Goal: Information Seeking & Learning: Find specific fact

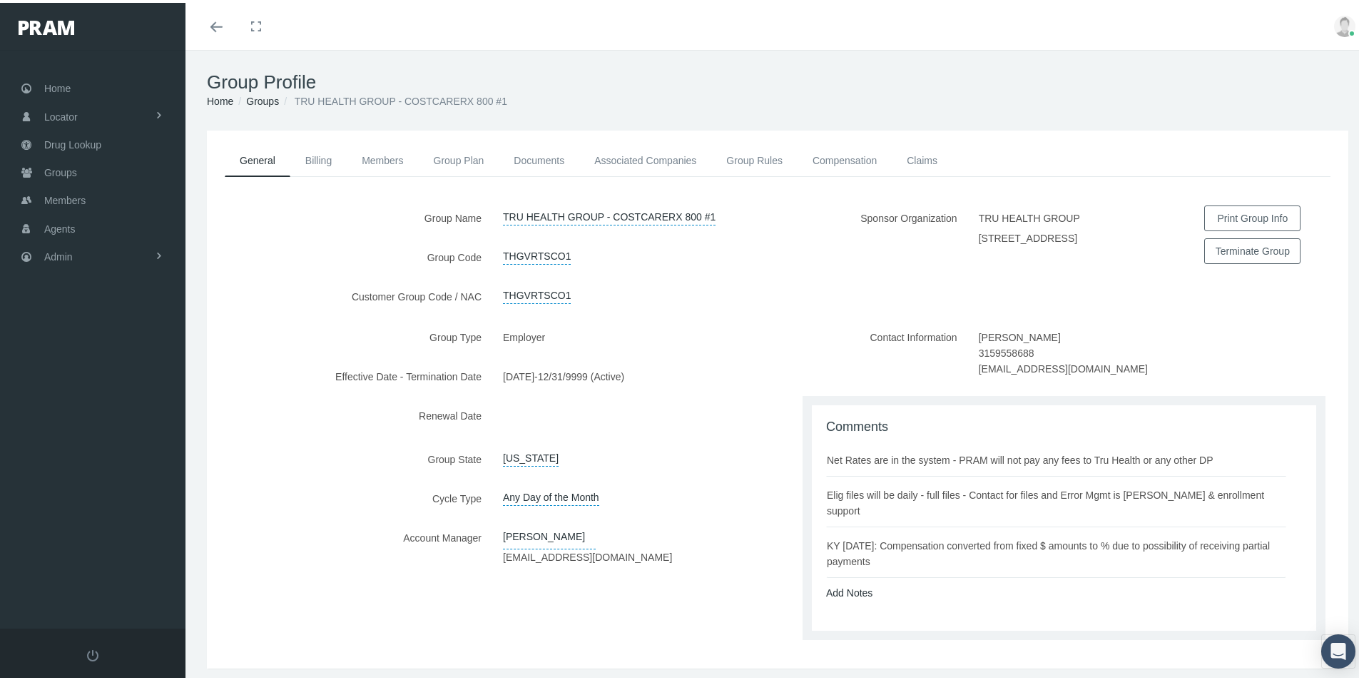
click at [631, 588] on div "Group Type Employer Effective Date - Termination Date 01/01/2025 - 12/31/9999 (…" at bounding box center [492, 487] width 571 height 330
click at [61, 173] on span "Groups" at bounding box center [60, 169] width 33 height 27
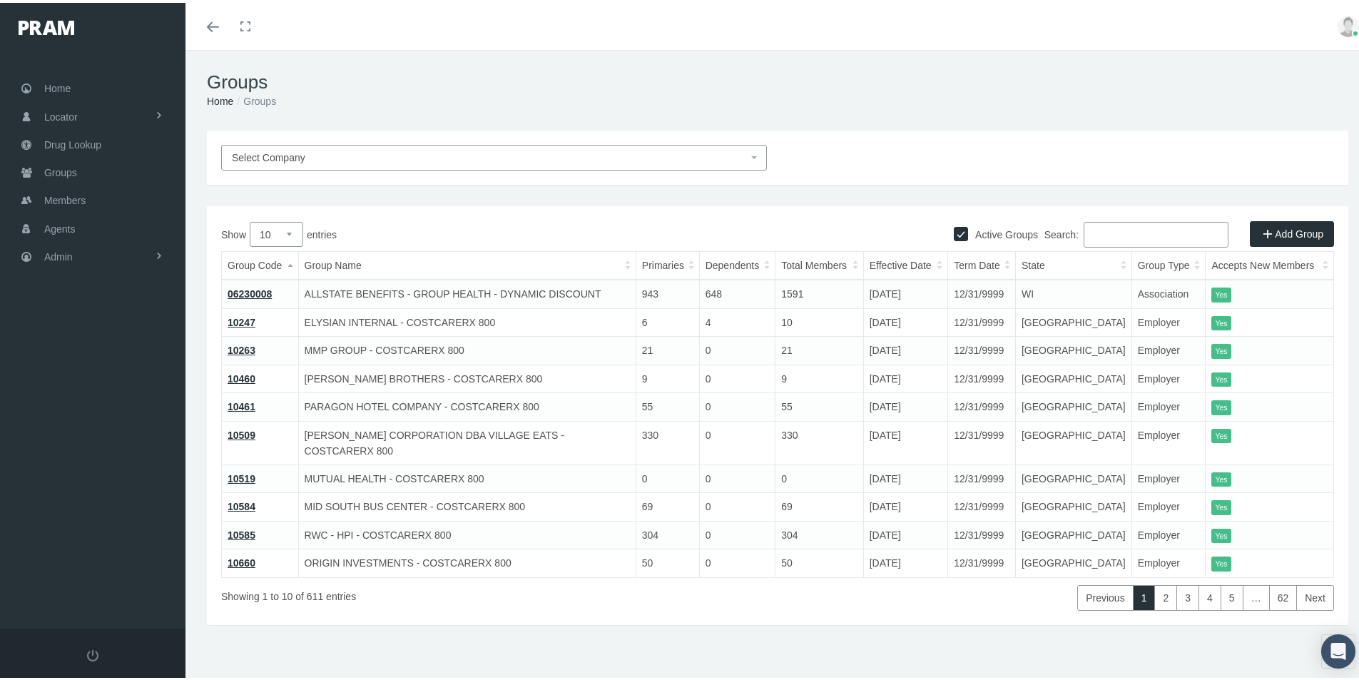
click at [305, 156] on span "Select Company" at bounding box center [490, 155] width 516 height 16
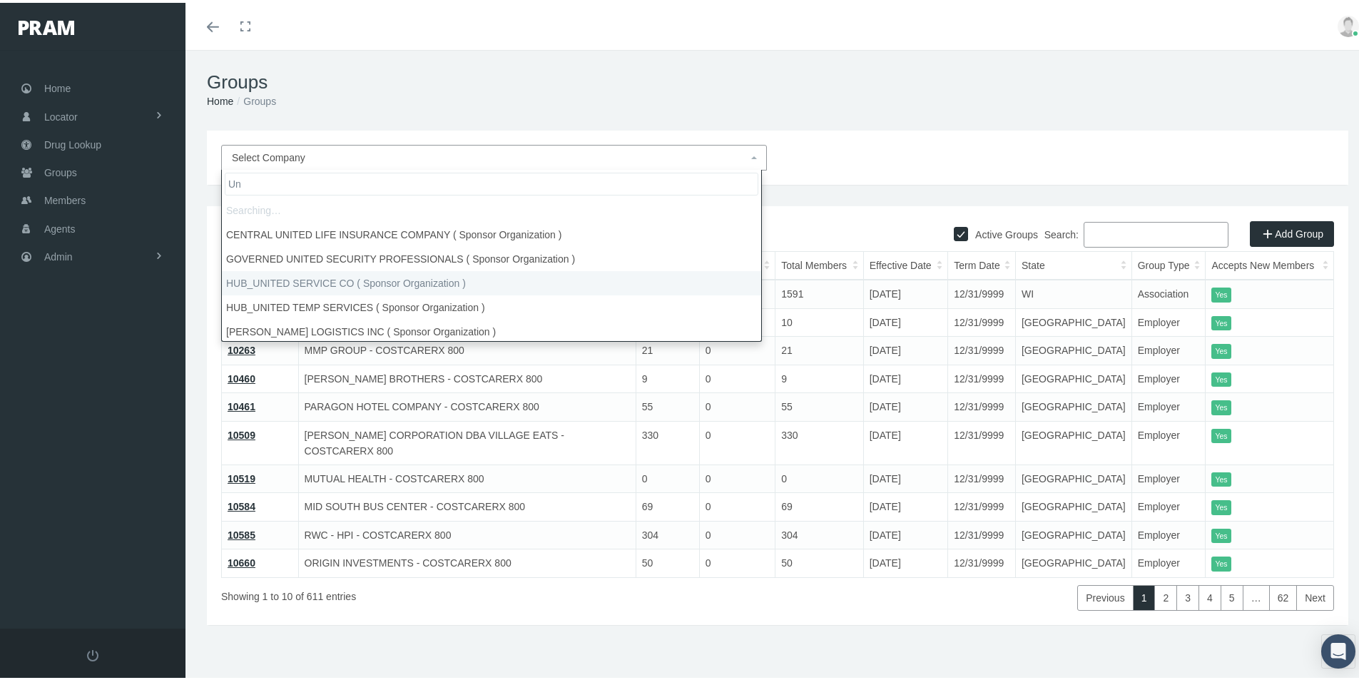
type input "U"
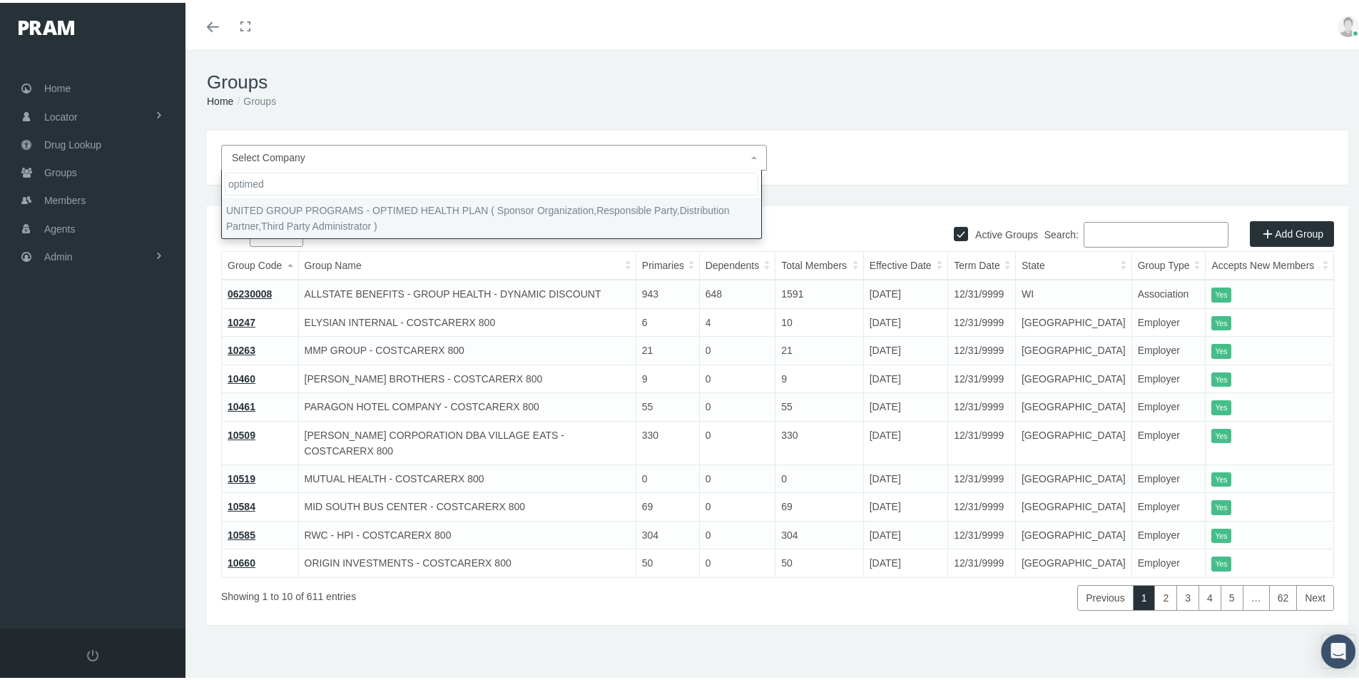
type input "optimed"
select select "4875"
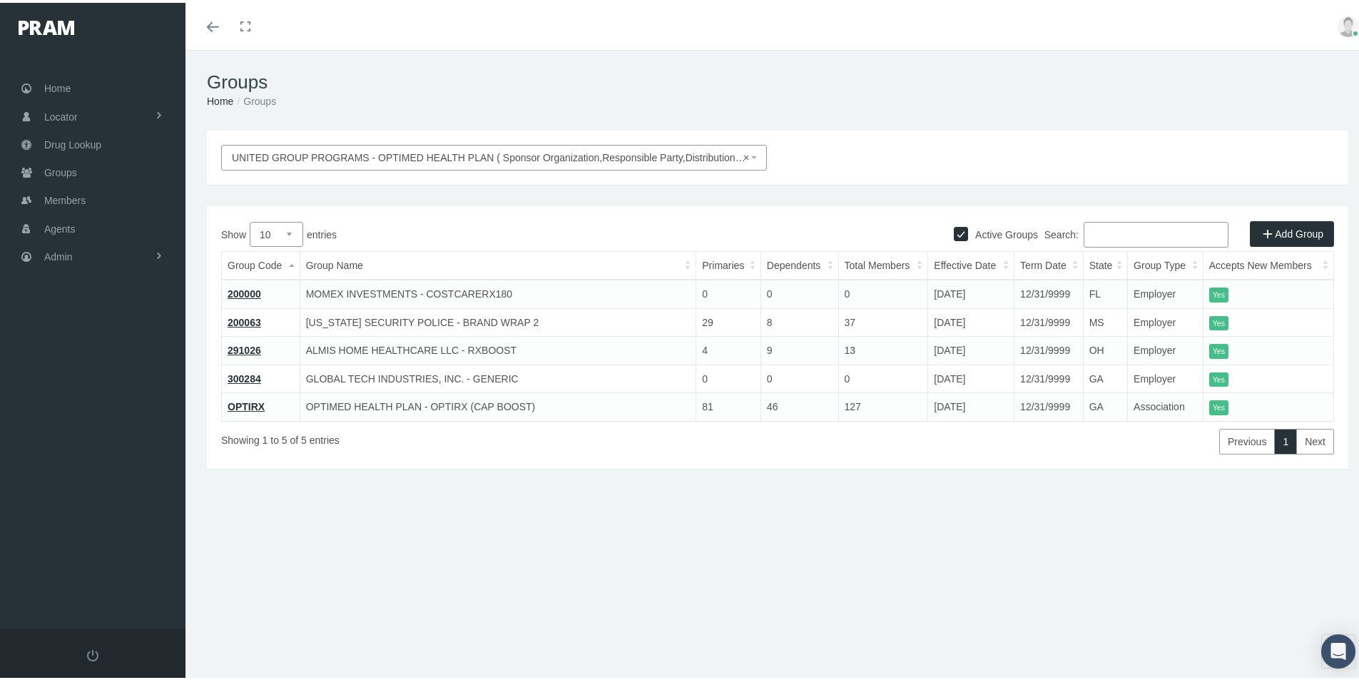
click at [564, 581] on div "Groups Home Groups UNITED GROUP PROGRAMS - OPTIMED HEALTH PLAN ( Sponsor Organi…" at bounding box center [778, 371] width 1184 height 649
click at [715, 598] on div "Groups Home Groups UNITED GROUP PROGRAMS - OPTIMED HEALTH PLAN ( Sponsor Organi…" at bounding box center [778, 371] width 1184 height 649
click at [416, 519] on div "Groups Home Groups UNITED GROUP PROGRAMS - OPTIMED HEALTH PLAN ( Sponsor Organi…" at bounding box center [778, 371] width 1184 height 649
click at [400, 594] on div "Groups Home Groups UNITED GROUP PROGRAMS - OPTIMED HEALTH PLAN ( Sponsor Organi…" at bounding box center [778, 371] width 1184 height 649
drag, startPoint x: 318, startPoint y: 573, endPoint x: 146, endPoint y: 148, distance: 458.7
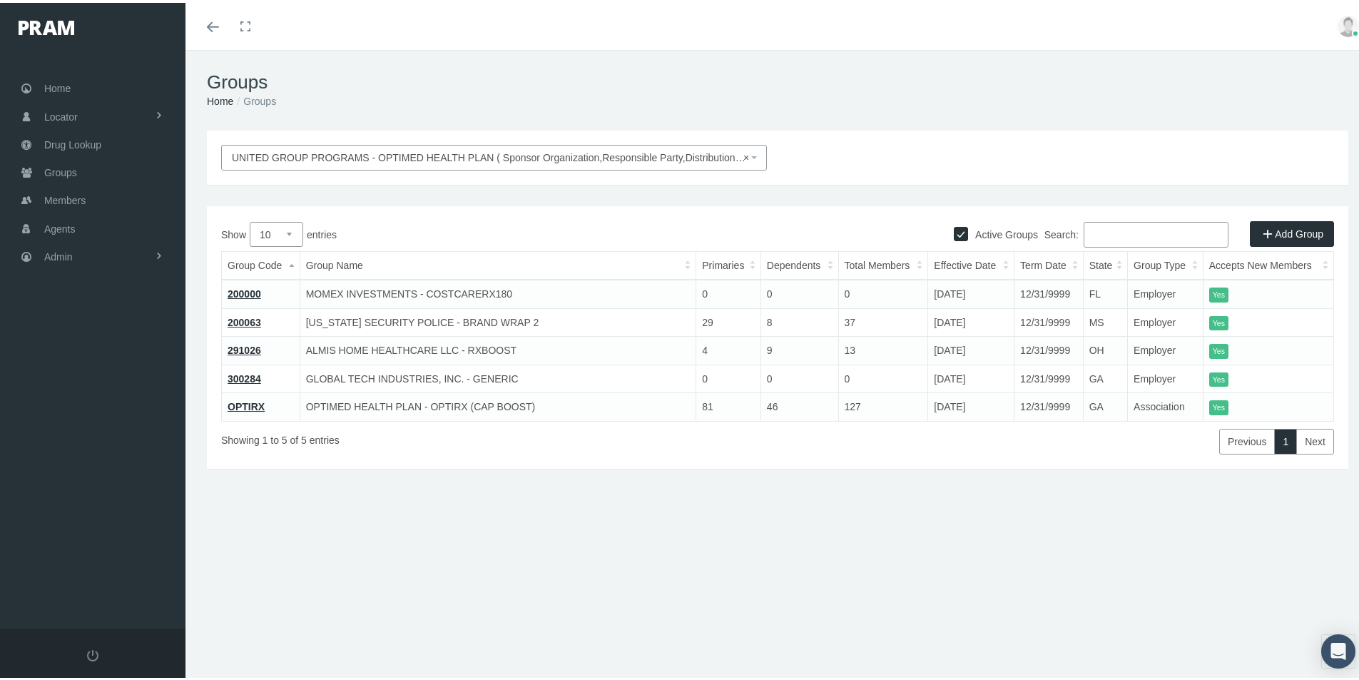
click at [318, 573] on div "Groups Home Groups UNITED GROUP PROGRAMS - OPTIMED HEALTH PLAN ( Sponsor Organi…" at bounding box center [778, 371] width 1184 height 649
click at [68, 143] on span "Drug Lookup" at bounding box center [72, 141] width 57 height 27
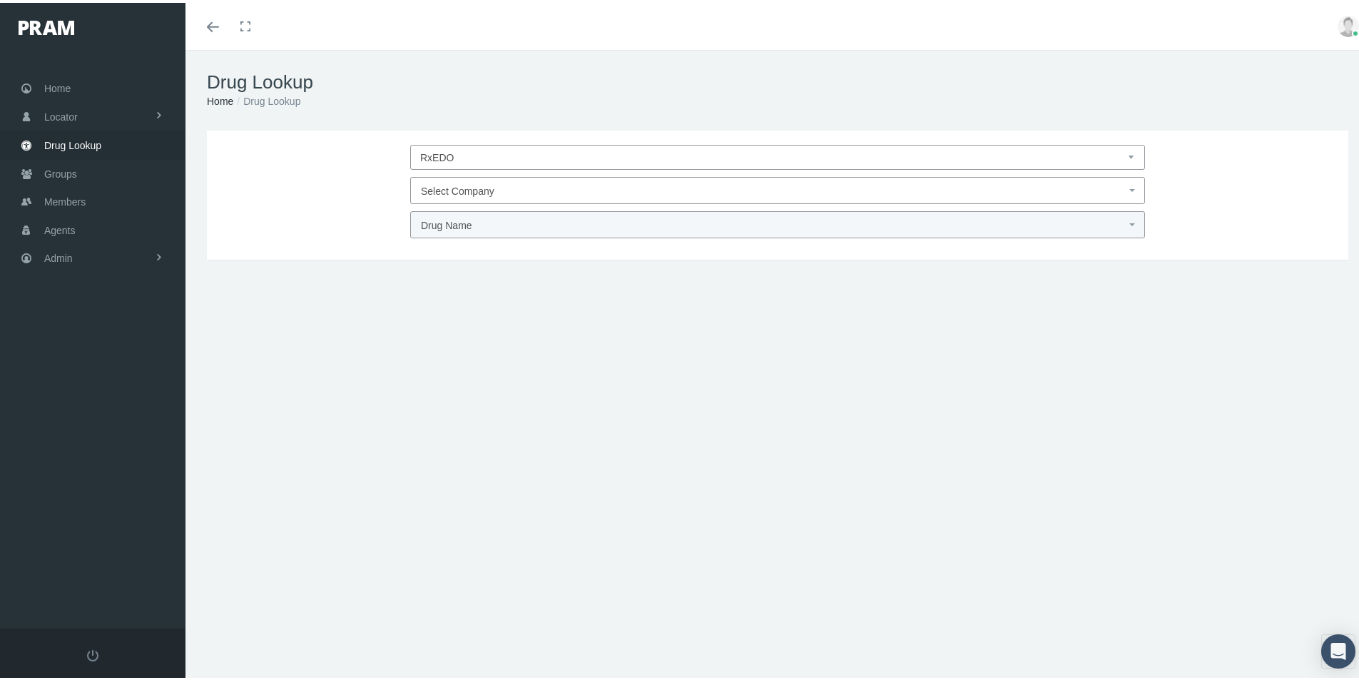
click at [450, 187] on span "Select Company" at bounding box center [457, 188] width 73 height 11
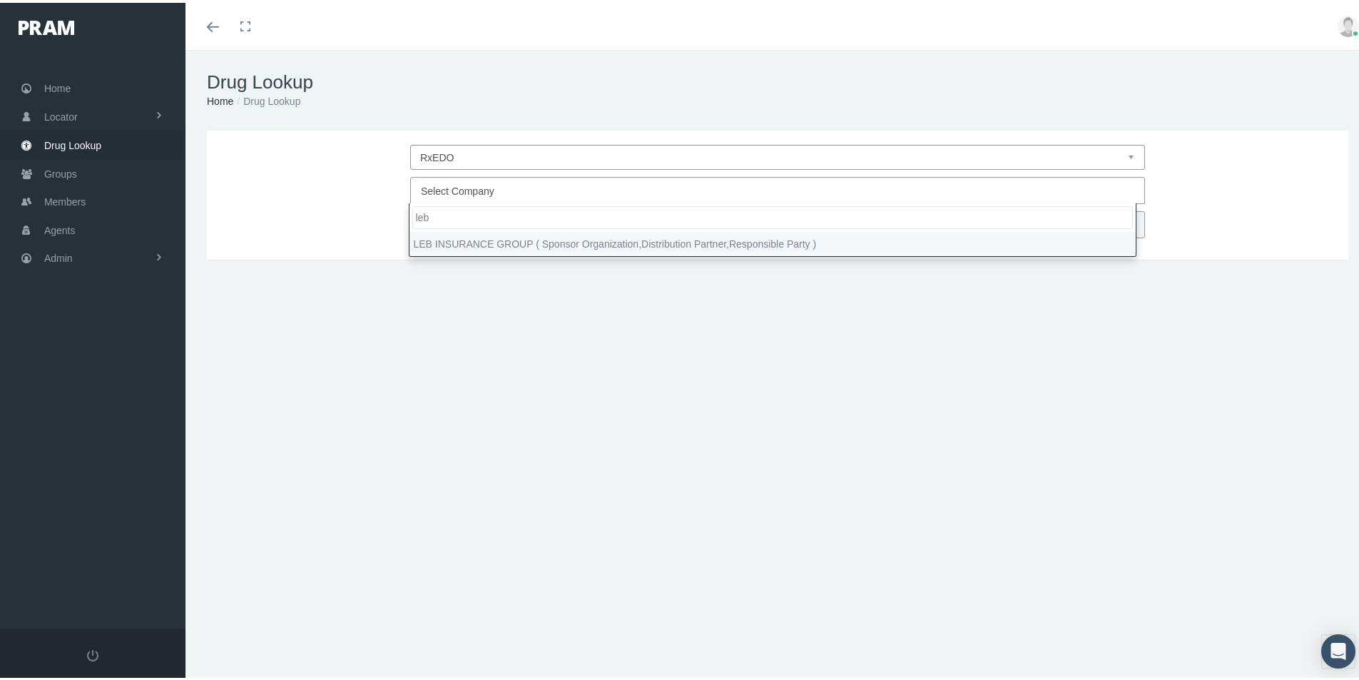
type input "leb"
select select "4760"
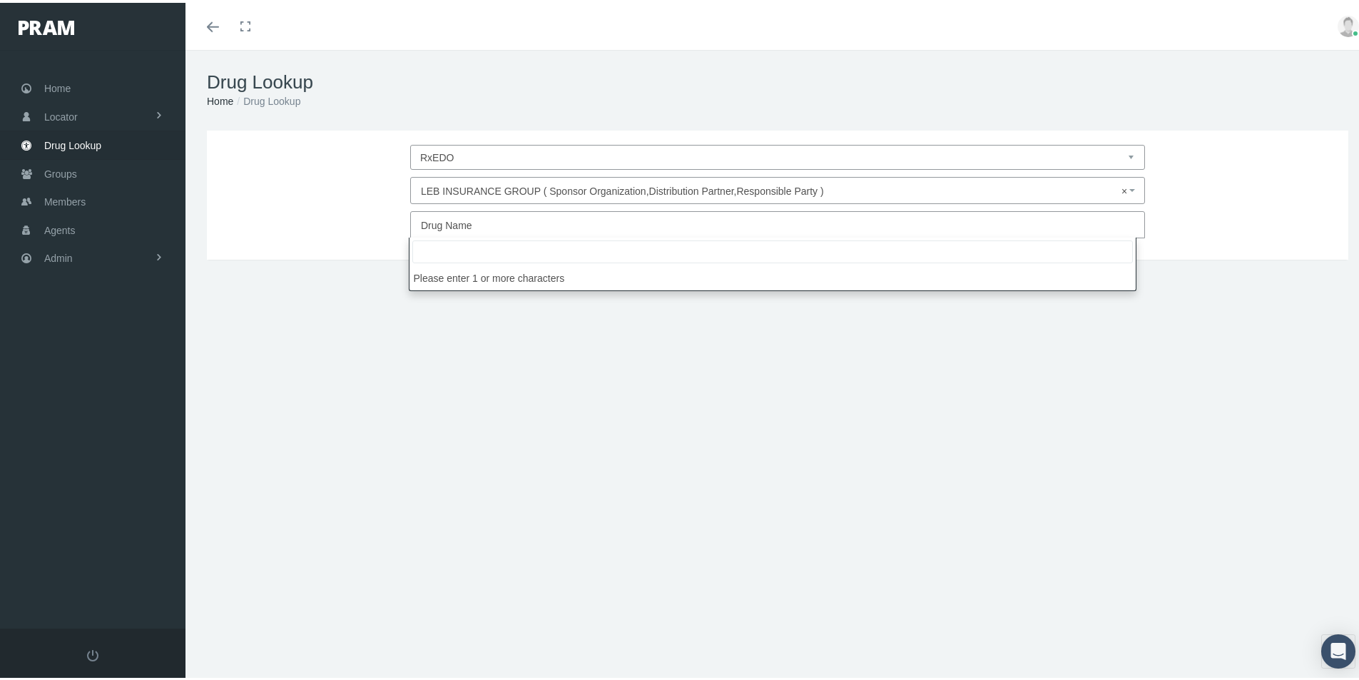
click at [447, 226] on span "Drug Name" at bounding box center [446, 222] width 51 height 11
type input "[MEDICAL_DATA]"
type input "30"
select select "[MEDICAL_DATA]"
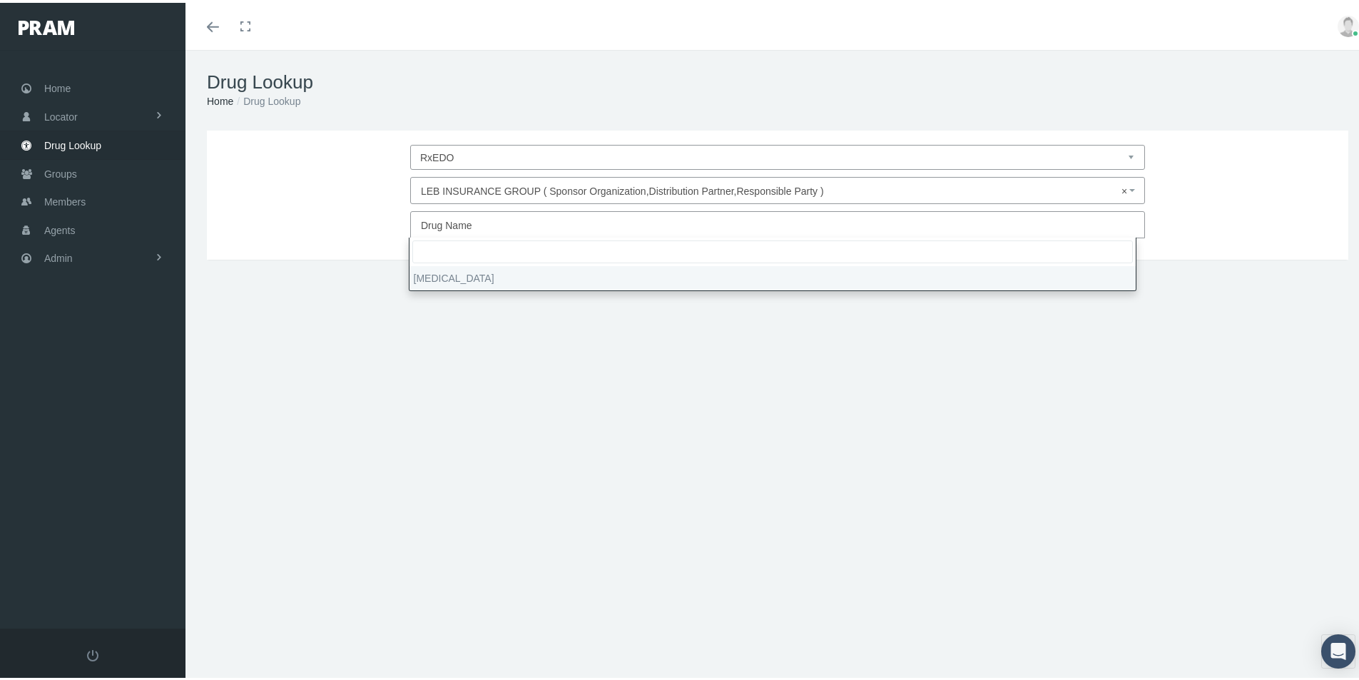
select select "Tablet"
select select "75 MG"
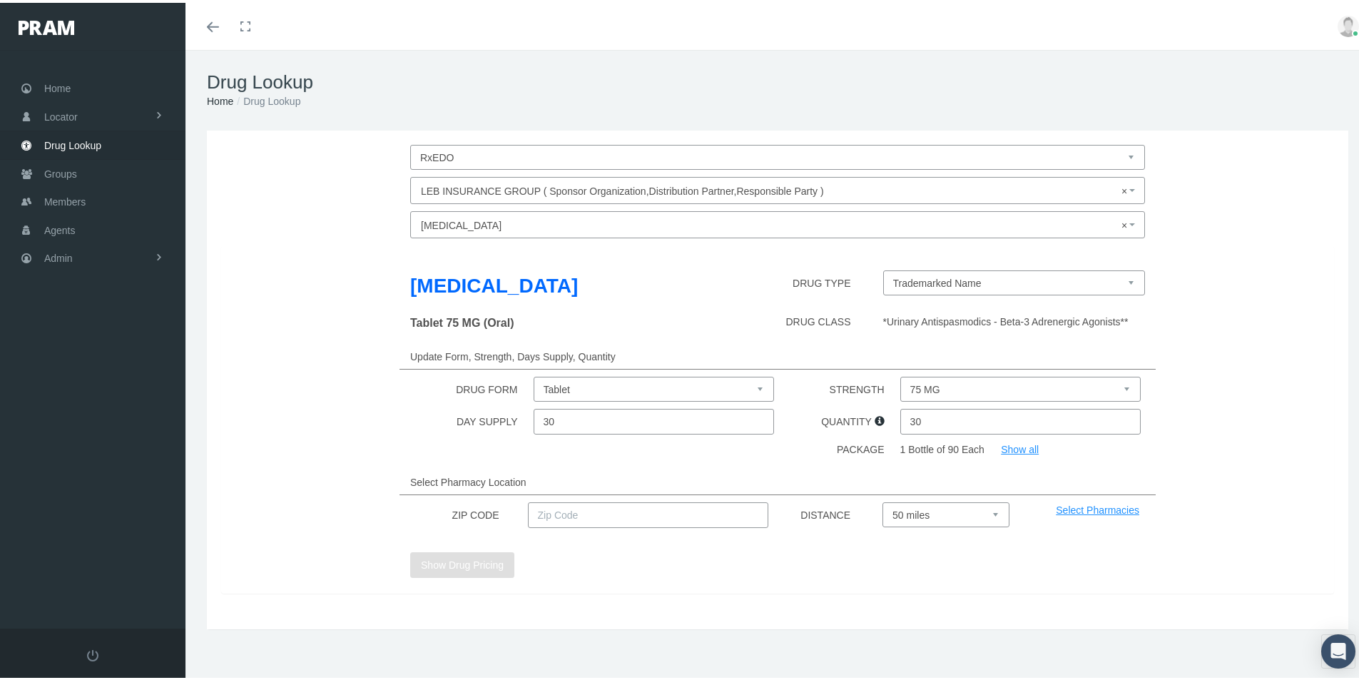
click at [1120, 278] on select "Trademarked Name" at bounding box center [1014, 280] width 263 height 25
click at [883, 268] on select "Trademarked Name" at bounding box center [1014, 280] width 263 height 25
click at [557, 509] on input "text" at bounding box center [648, 512] width 241 height 26
type input "92886"
click at [467, 564] on button "Show Drug Pricing" at bounding box center [462, 562] width 104 height 26
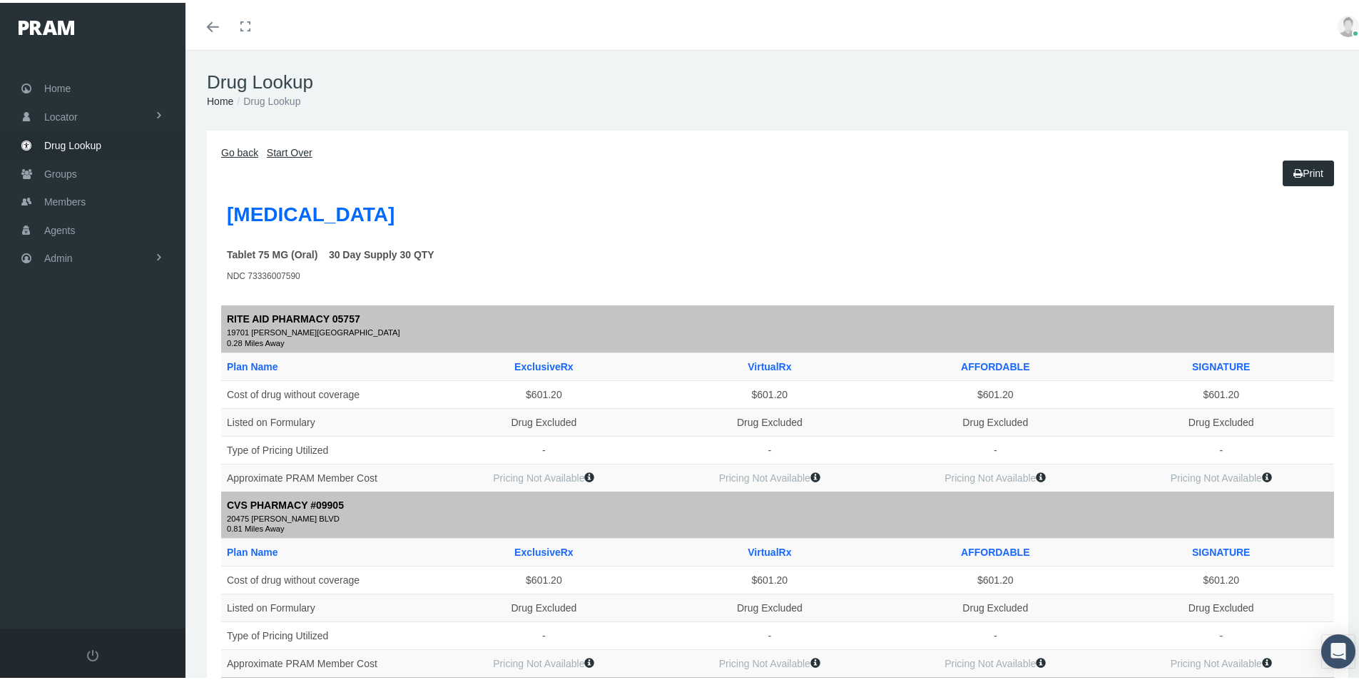
click at [249, 151] on link "Go back" at bounding box center [239, 149] width 37 height 11
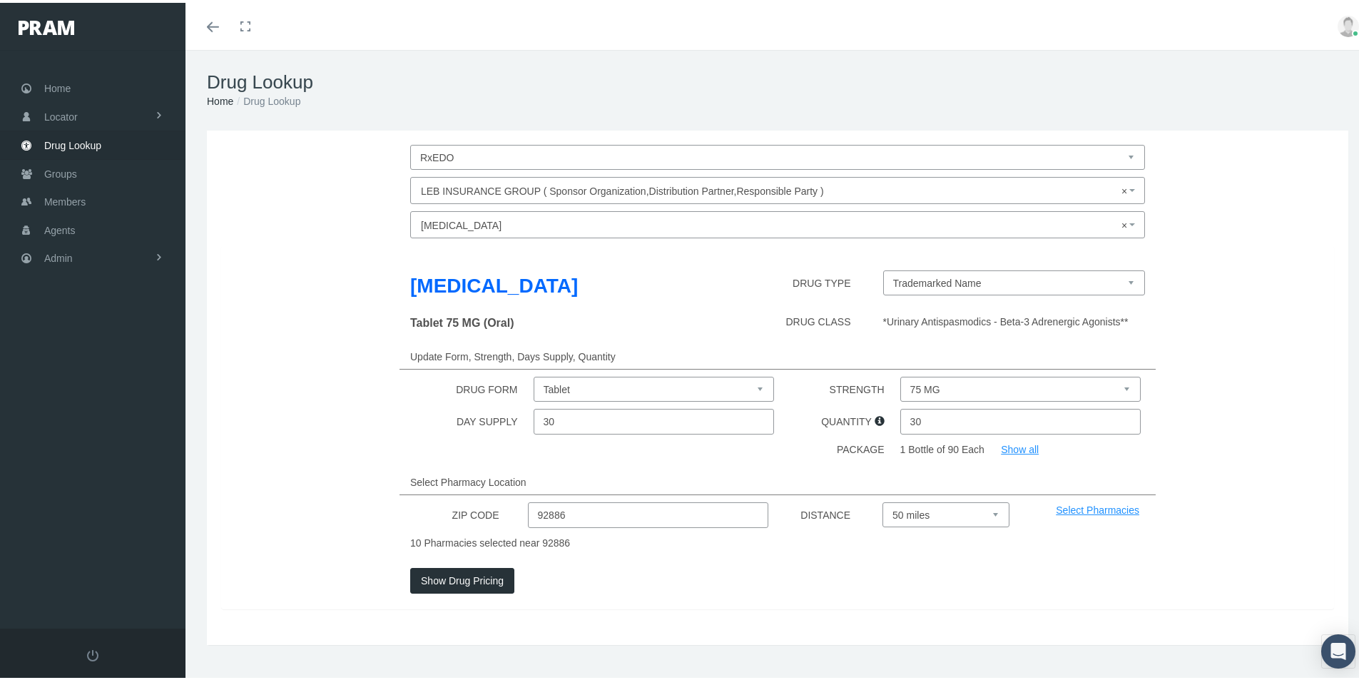
click at [429, 219] on span "× [MEDICAL_DATA]" at bounding box center [773, 222] width 705 height 19
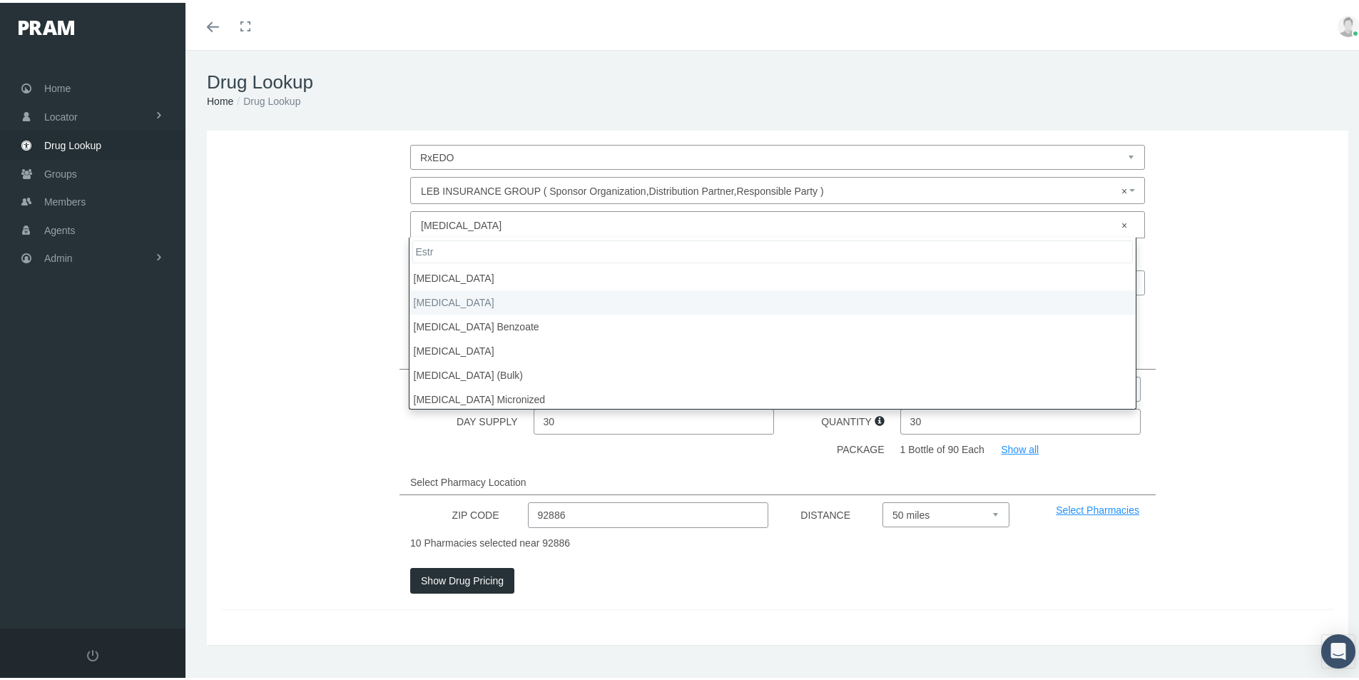
type input "Estr"
select select "[MEDICAL_DATA]"
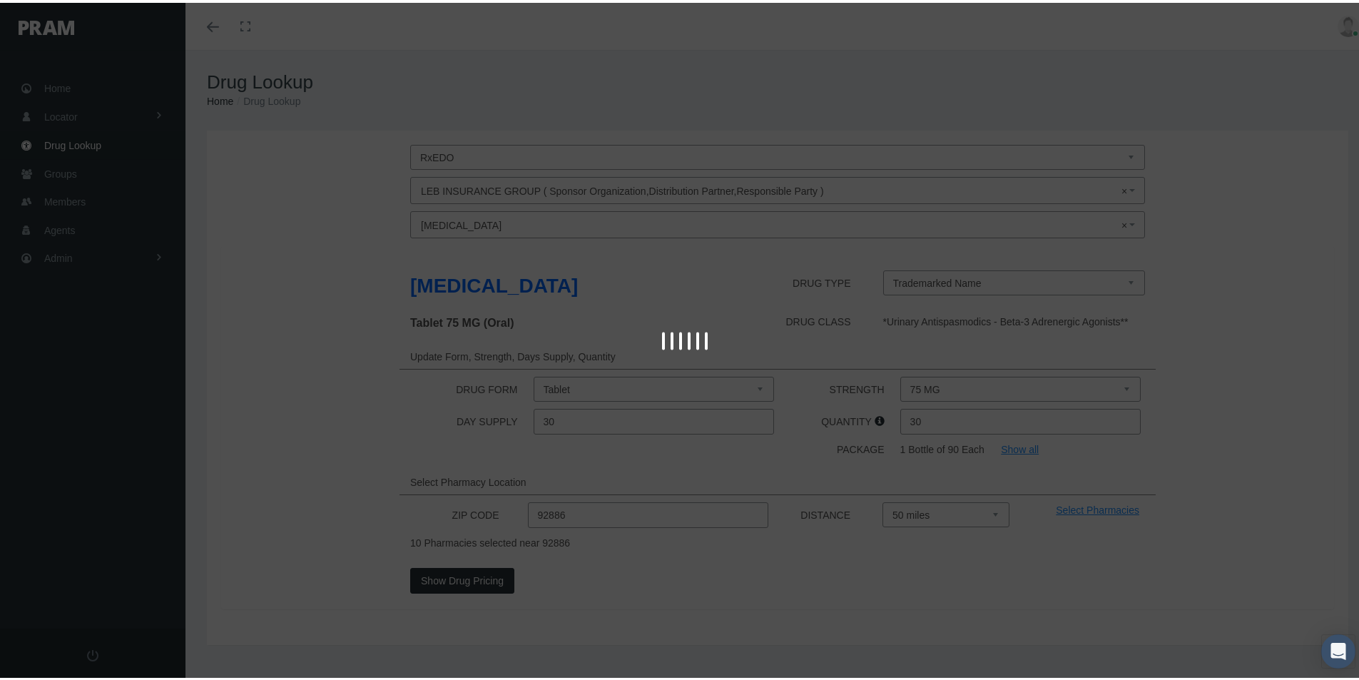
select select "0.5 MG"
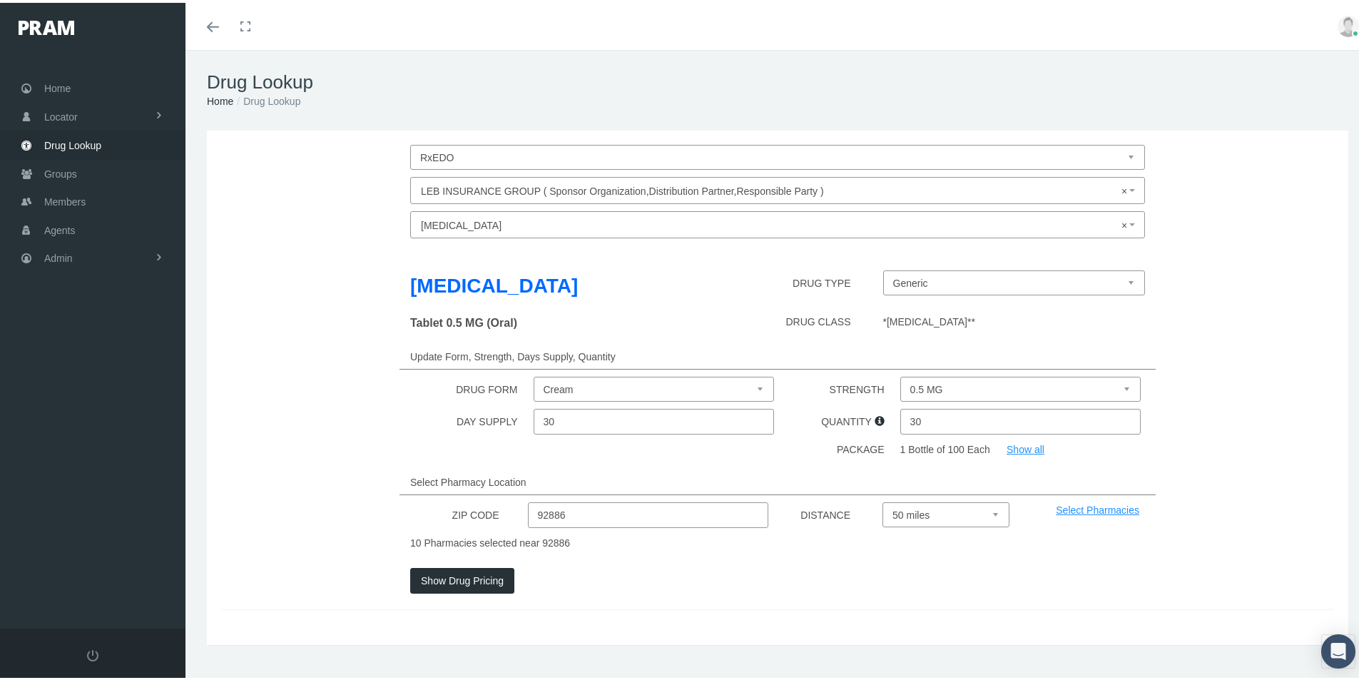
click at [761, 386] on select "Cream Gel Patch Twice Weekly Patch Weekly Pellet Powder Tablet" at bounding box center [654, 386] width 241 height 25
select select "Patch Weekly"
click at [534, 374] on select "Cream Gel Patch Twice Weekly Patch Weekly Pellet Powder Tablet" at bounding box center [654, 386] width 241 height 25
click at [1117, 384] on select "0.025 MG/24HR 0.0375 MG/24HR 0.05 MG/24HR 0.06 MG/24HR 0.075 MG/24HR 0.1 MG/24HR" at bounding box center [1020, 386] width 241 height 25
select select "0.075 MG/24HR"
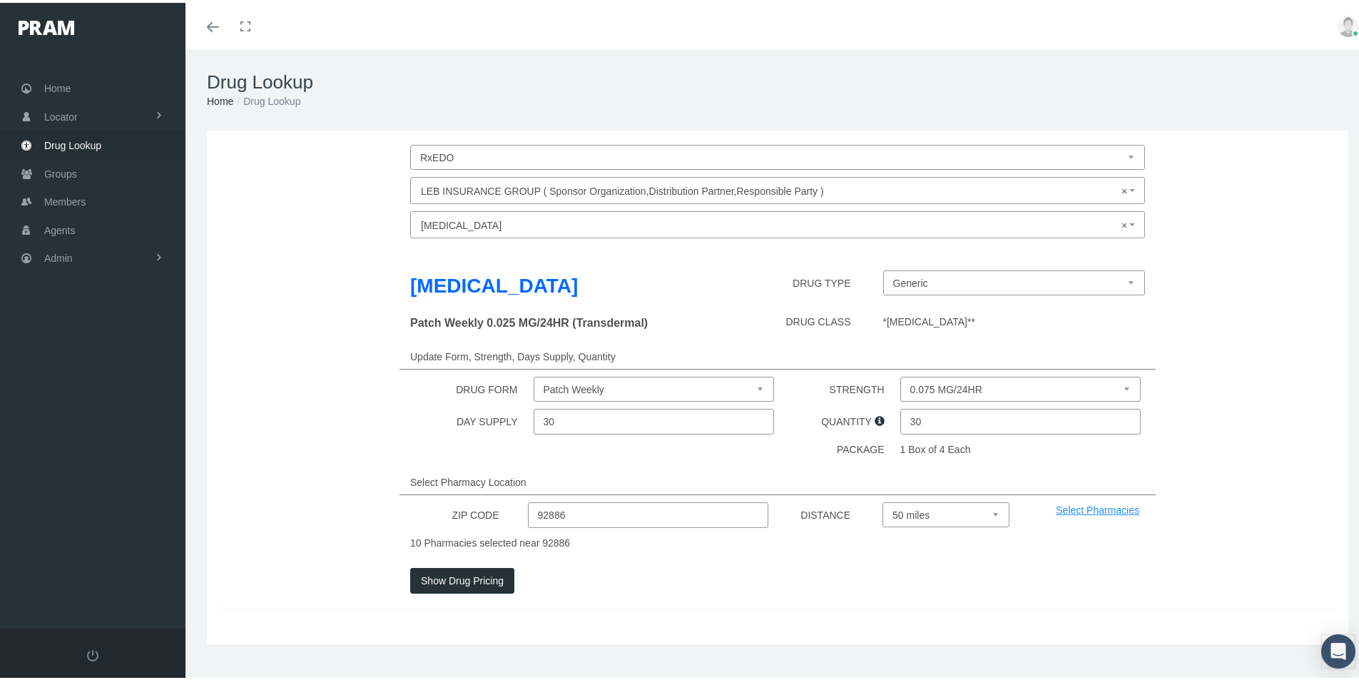
click at [900, 374] on select "0.025 MG/24HR 0.0375 MG/24HR 0.05 MG/24HR 0.06 MG/24HR 0.075 MG/24HR 0.1 MG/24HR" at bounding box center [1020, 386] width 241 height 25
drag, startPoint x: 926, startPoint y: 417, endPoint x: 875, endPoint y: 437, distance: 55.1
click at [875, 433] on div "[MEDICAL_DATA] DRUG TYPE Generic [MEDICAL_DATA] (Trademarked Name) Patch Weekly…" at bounding box center [777, 425] width 1113 height 364
type input "4"
click at [456, 577] on button "Show Drug Pricing" at bounding box center [462, 578] width 104 height 26
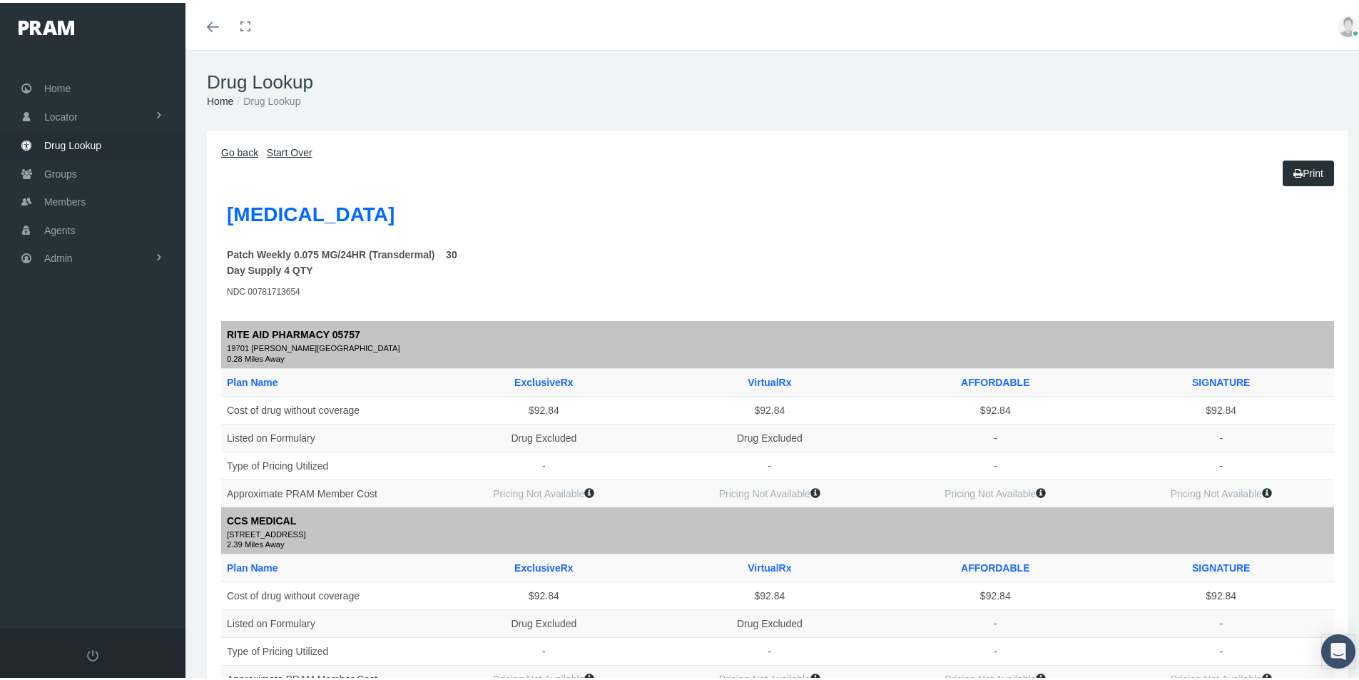
click at [242, 153] on link "Go back" at bounding box center [239, 149] width 37 height 11
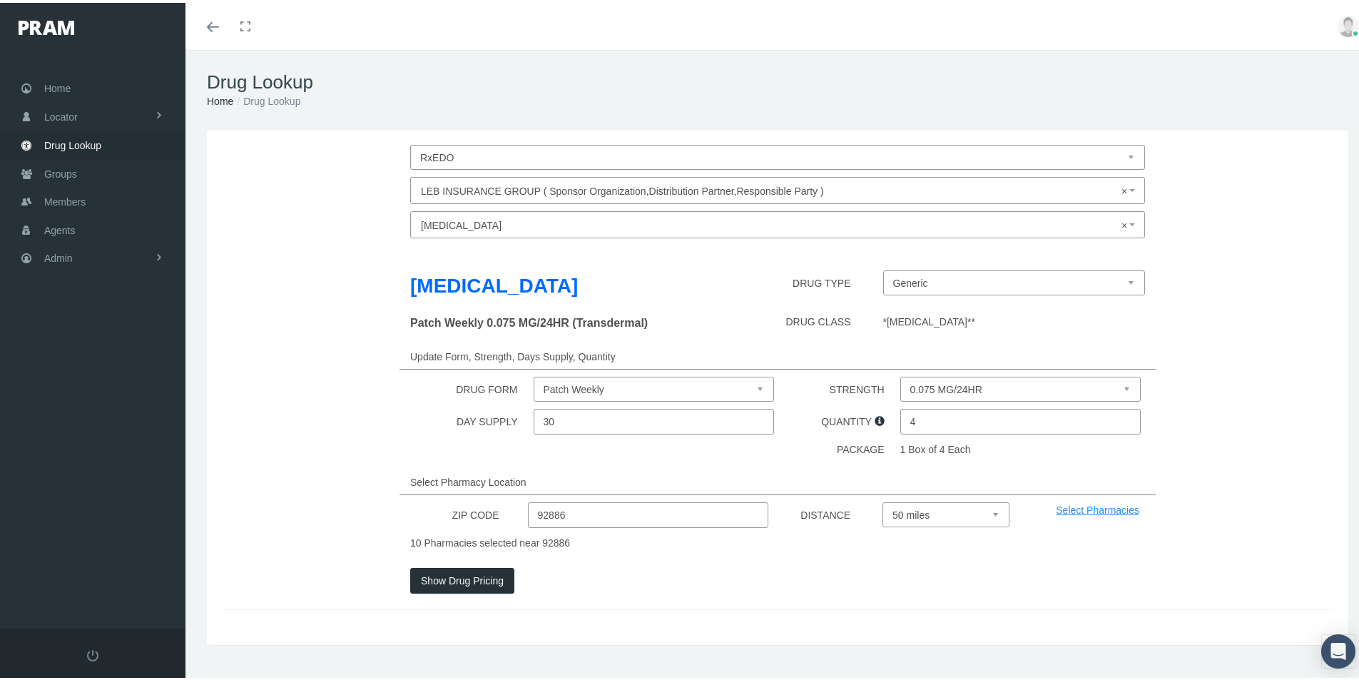
click at [755, 385] on select "Cream Gel Patch Twice Weekly Patch Weekly Pellet Powder Tablet" at bounding box center [654, 386] width 241 height 25
select select "Cream"
click at [534, 374] on select "Cream Gel Patch Twice Weekly Patch Weekly Pellet Powder Tablet" at bounding box center [654, 386] width 241 height 25
drag, startPoint x: 914, startPoint y: 420, endPoint x: 844, endPoint y: 442, distance: 73.3
click at [845, 440] on div "[MEDICAL_DATA] DRUG TYPE Generic [MEDICAL_DATA] (Trademarked Name) Cream 0.01 %…" at bounding box center [777, 425] width 1113 height 364
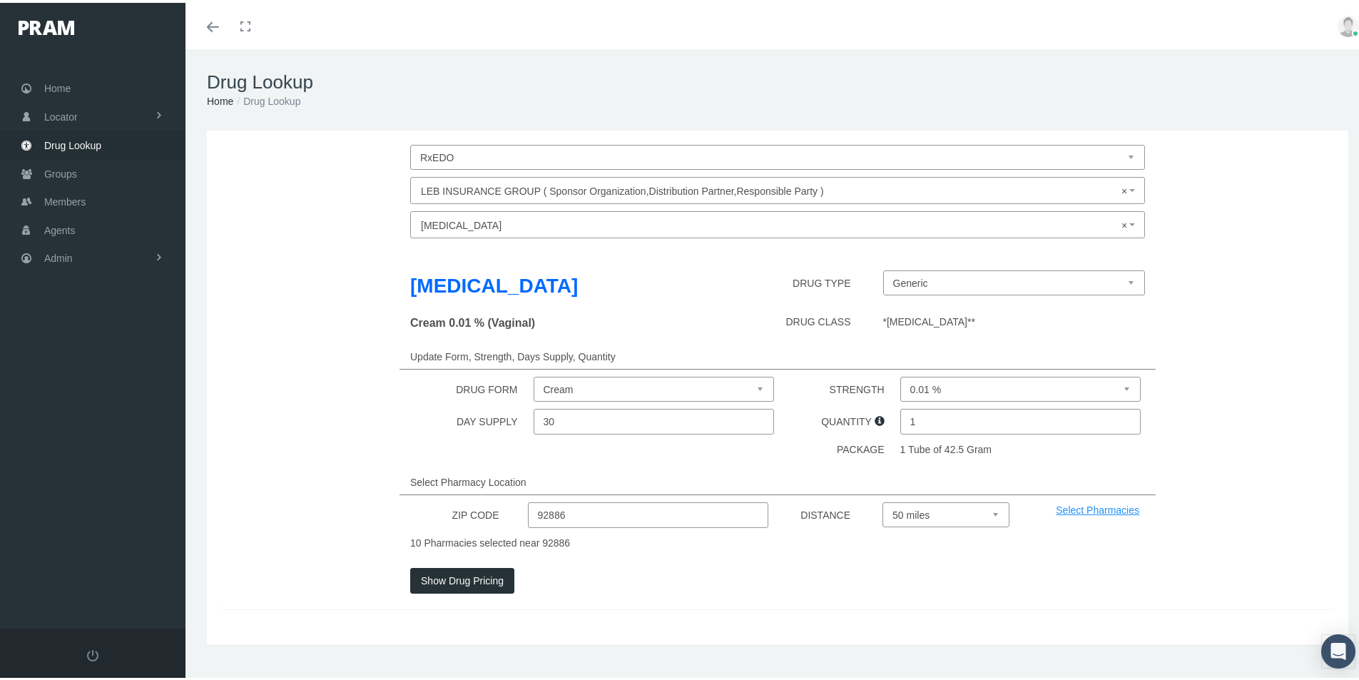
type input "1"
click at [1121, 384] on select "0.01 %" at bounding box center [1020, 386] width 241 height 25
click at [900, 374] on select "0.01 %" at bounding box center [1020, 386] width 241 height 25
click at [446, 577] on button "Show Drug Pricing" at bounding box center [462, 578] width 104 height 26
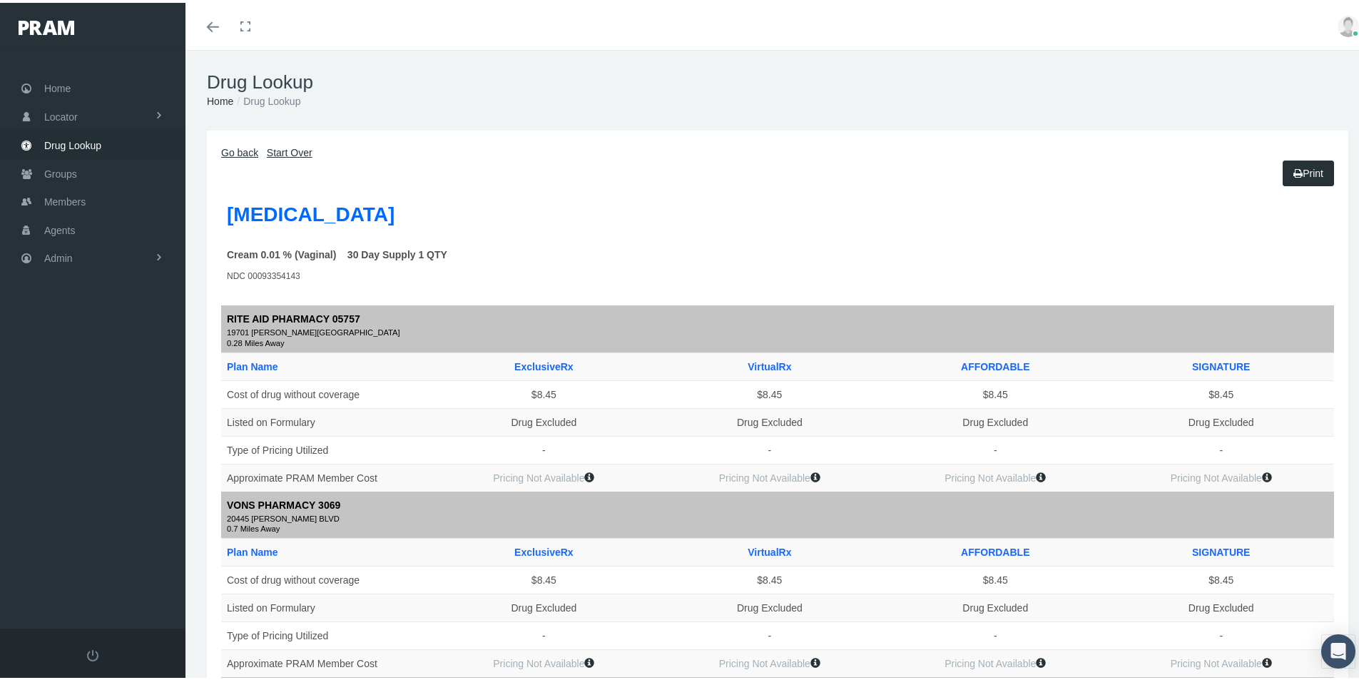
click at [237, 151] on link "Go back" at bounding box center [239, 149] width 37 height 11
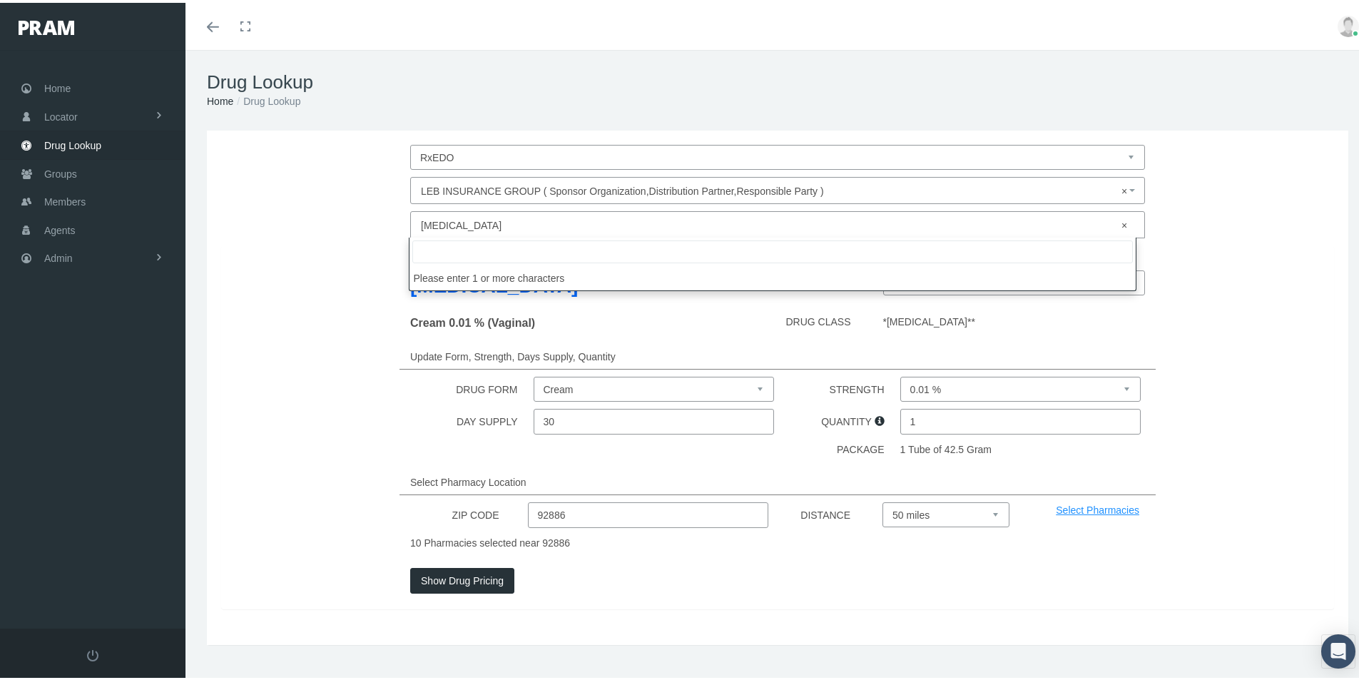
click at [454, 223] on span "× [MEDICAL_DATA]" at bounding box center [773, 222] width 705 height 19
click at [500, 246] on input "Famotodine" at bounding box center [772, 249] width 721 height 23
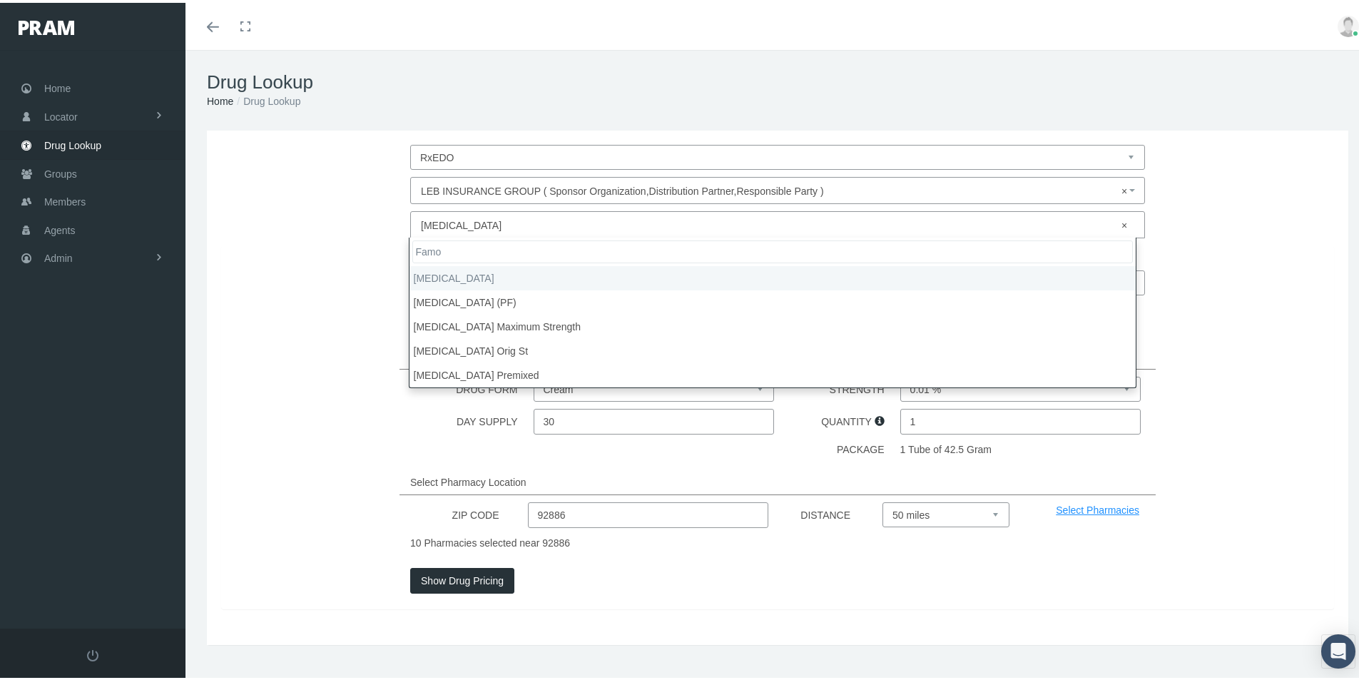
type input "Famo"
select select "[MEDICAL_DATA]"
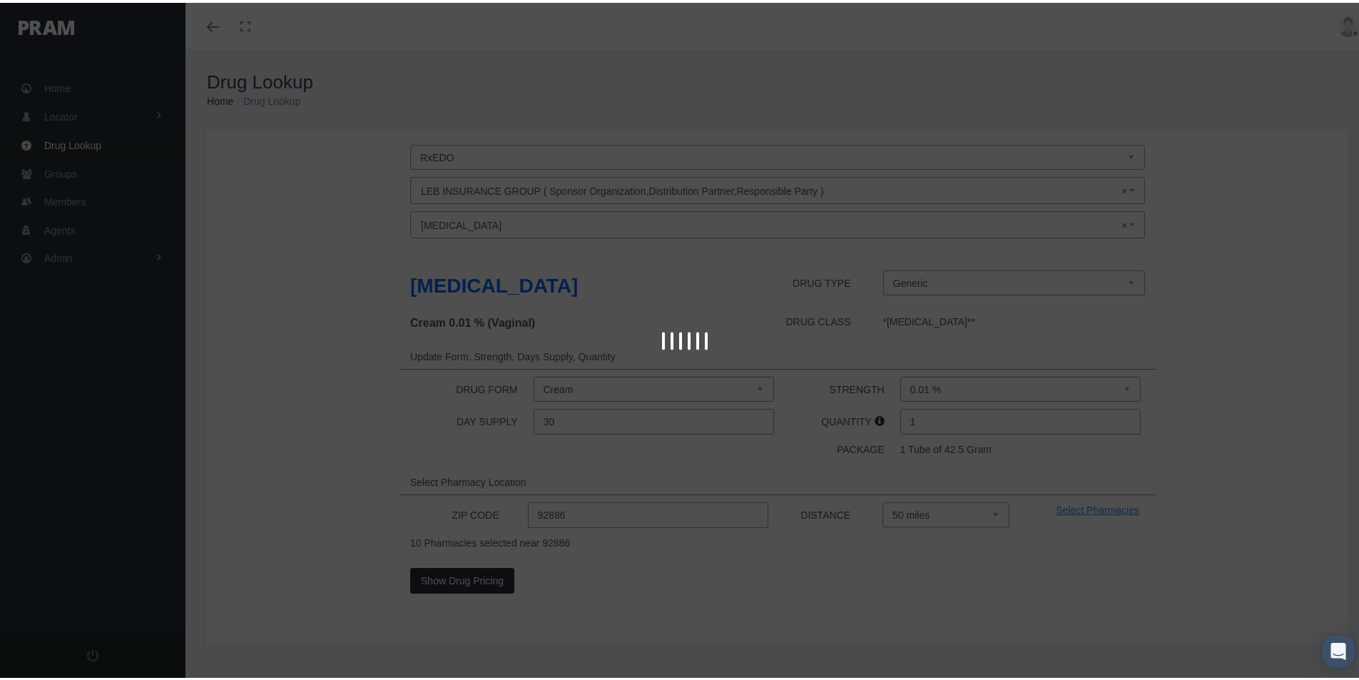
type input "30"
select select "Tablet"
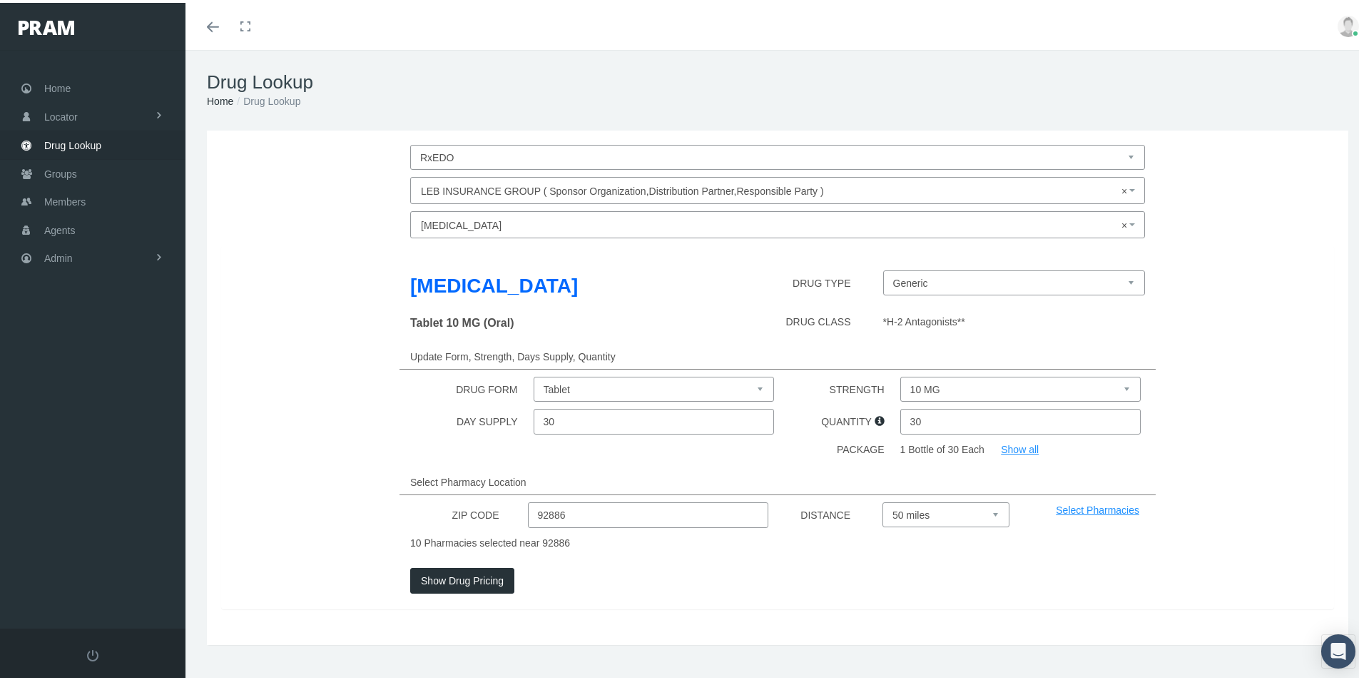
click at [449, 578] on button "Show Drug Pricing" at bounding box center [462, 578] width 104 height 26
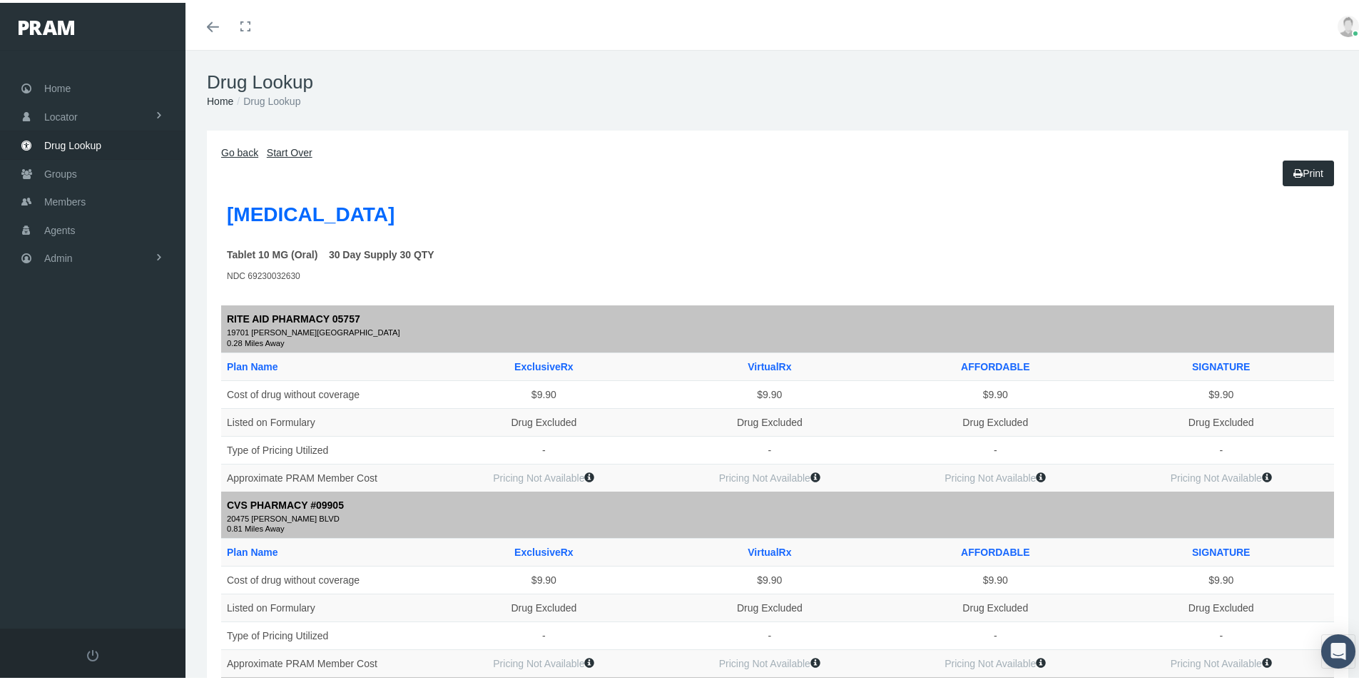
click at [240, 151] on link "Go back" at bounding box center [239, 149] width 37 height 11
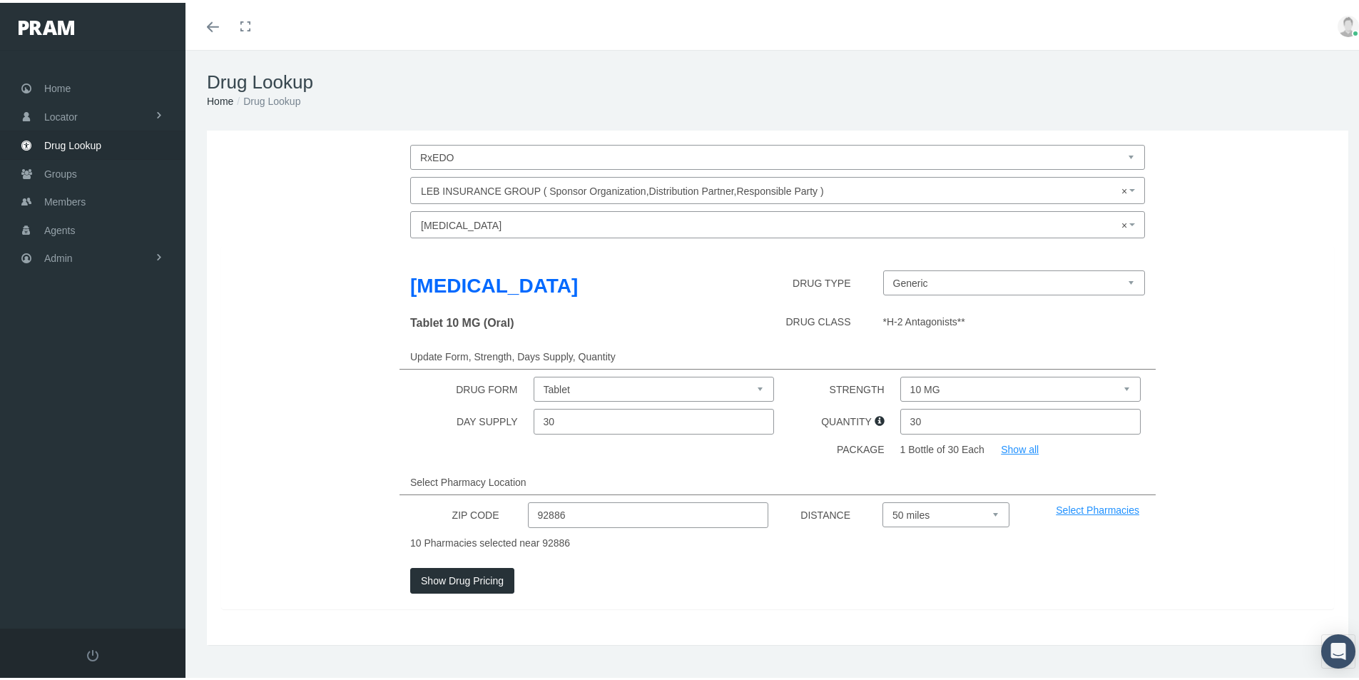
click at [1121, 389] on select "10 MG 20 MG 40 MG" at bounding box center [1020, 386] width 241 height 25
select select "40 MG"
click at [900, 374] on select "10 MG 20 MG 40 MG" at bounding box center [1020, 386] width 241 height 25
drag, startPoint x: 600, startPoint y: 514, endPoint x: 612, endPoint y: 512, distance: 12.3
click at [600, 514] on input "92886" at bounding box center [648, 512] width 241 height 26
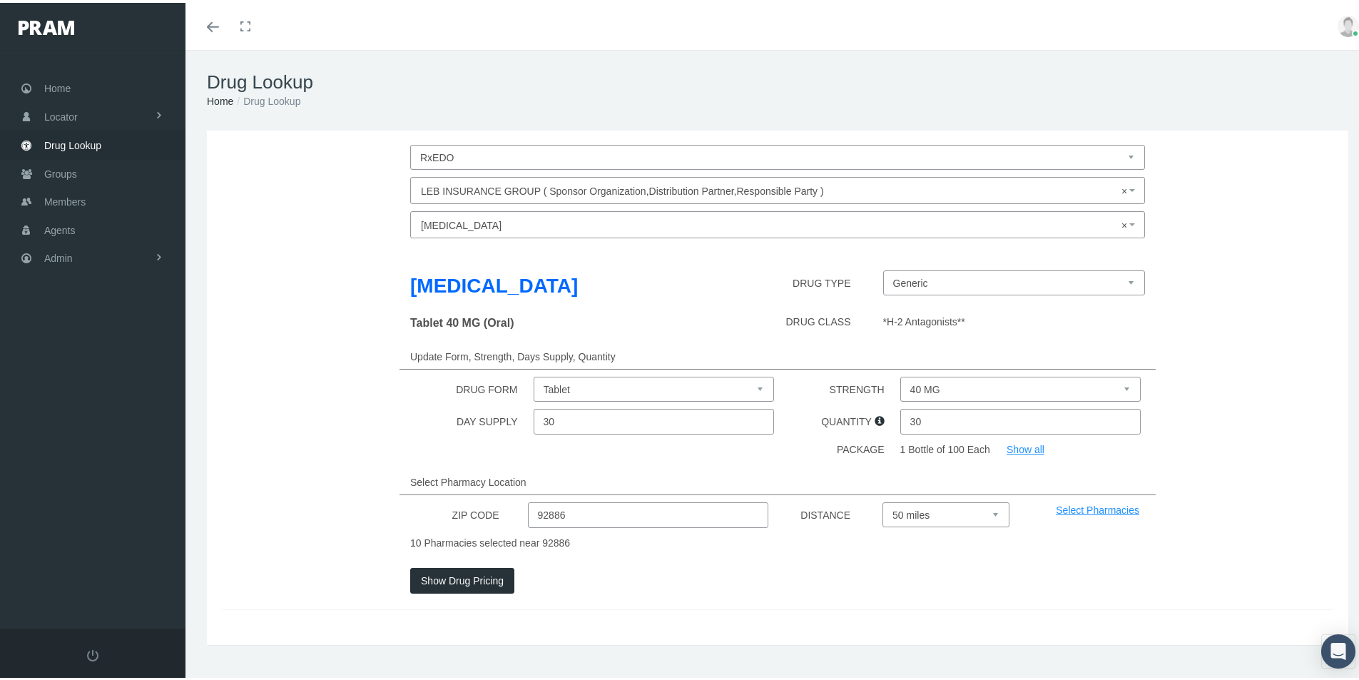
click at [457, 577] on button "Show Drug Pricing" at bounding box center [462, 578] width 104 height 26
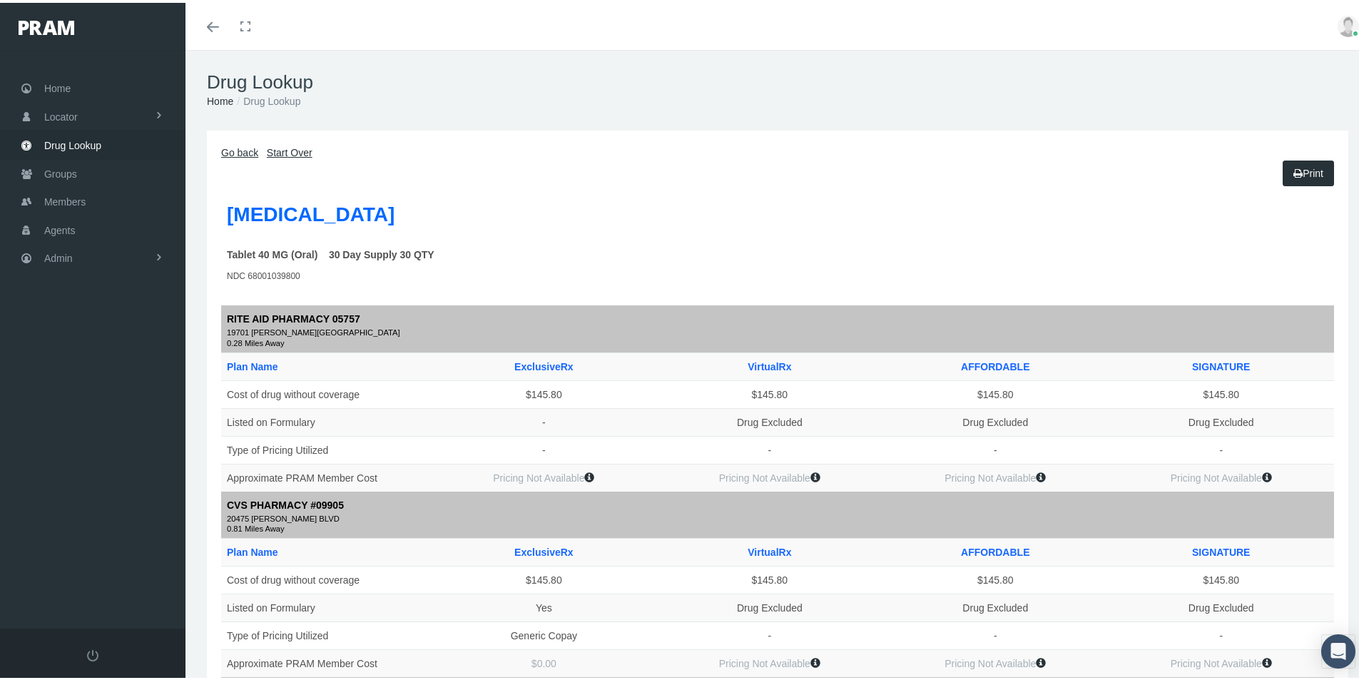
click at [246, 152] on link "Go back" at bounding box center [239, 149] width 37 height 11
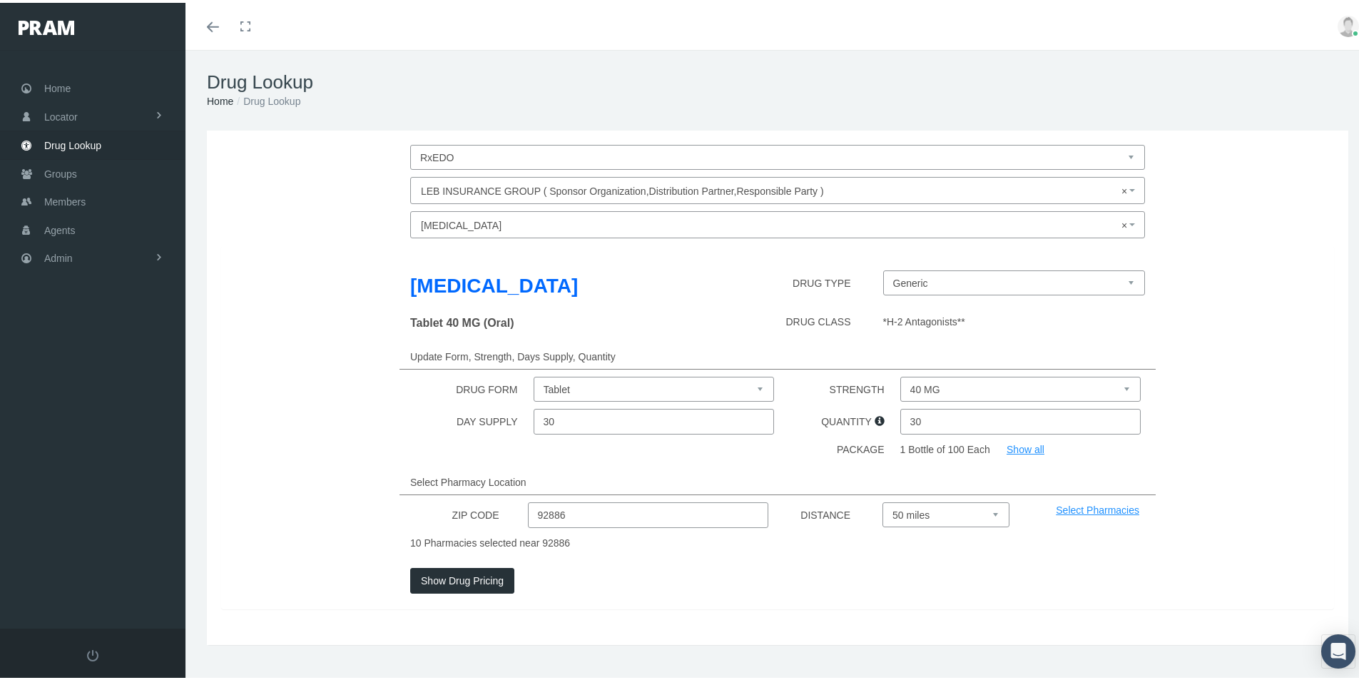
click at [485, 214] on span "× [MEDICAL_DATA]" at bounding box center [773, 222] width 705 height 19
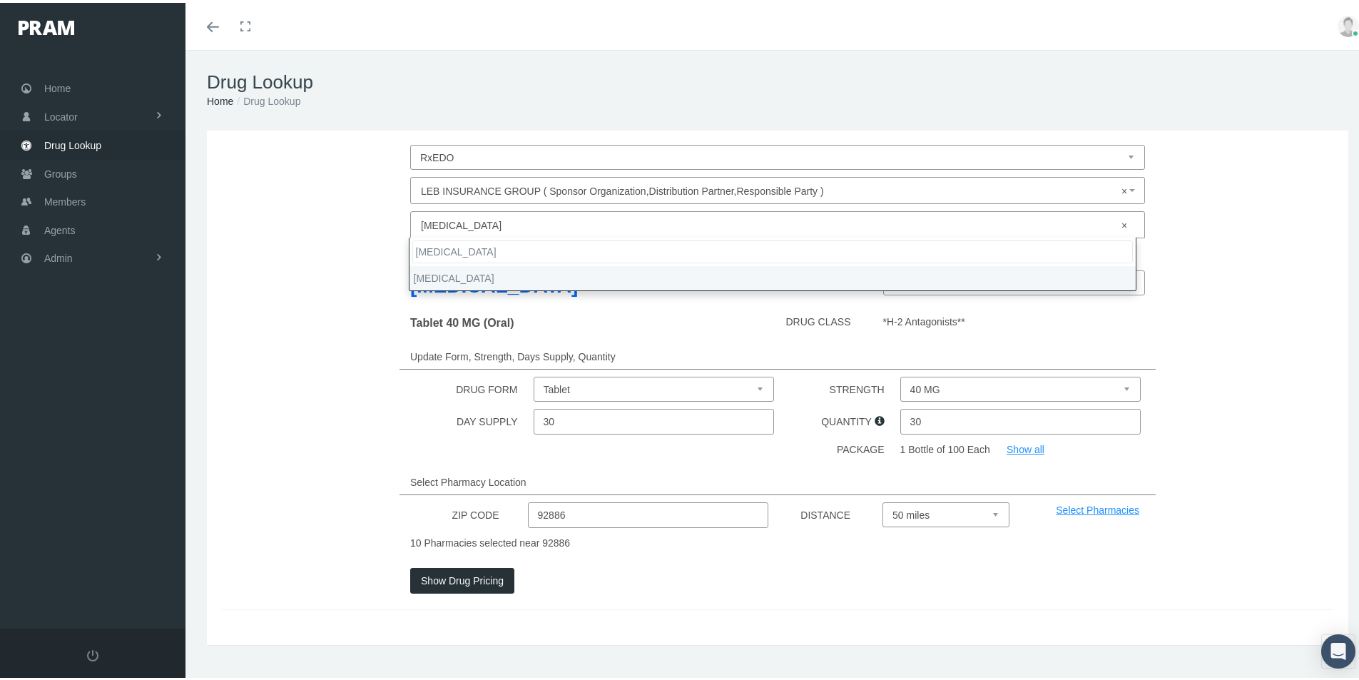
type input "[MEDICAL_DATA]"
select select "[MEDICAL_DATA]"
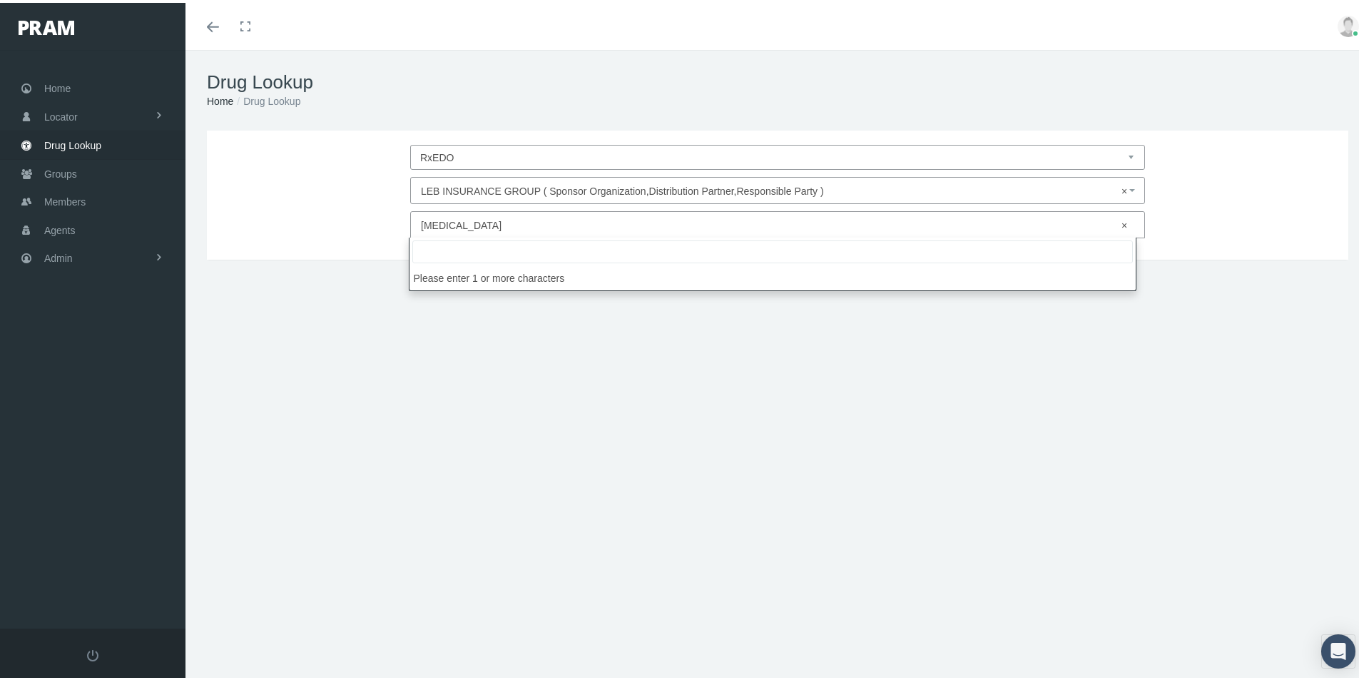
click at [482, 222] on span "× [MEDICAL_DATA]" at bounding box center [773, 222] width 705 height 19
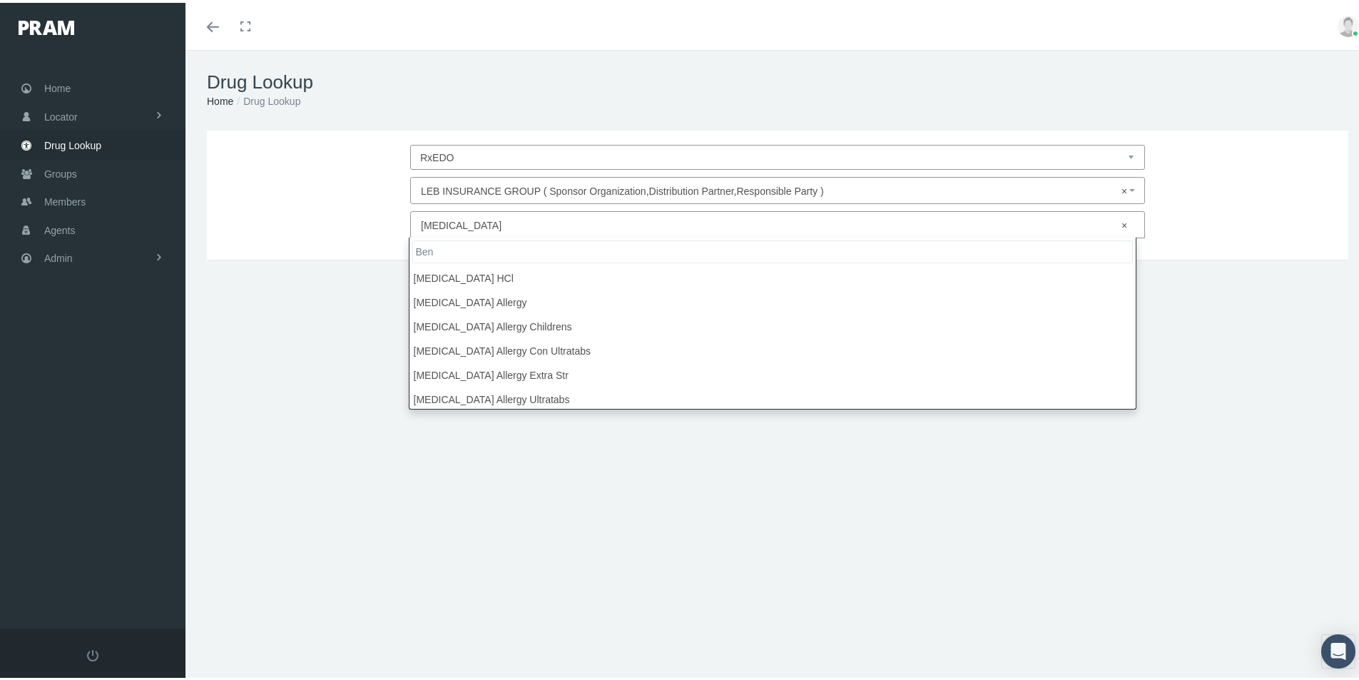
scroll to position [1019, 0]
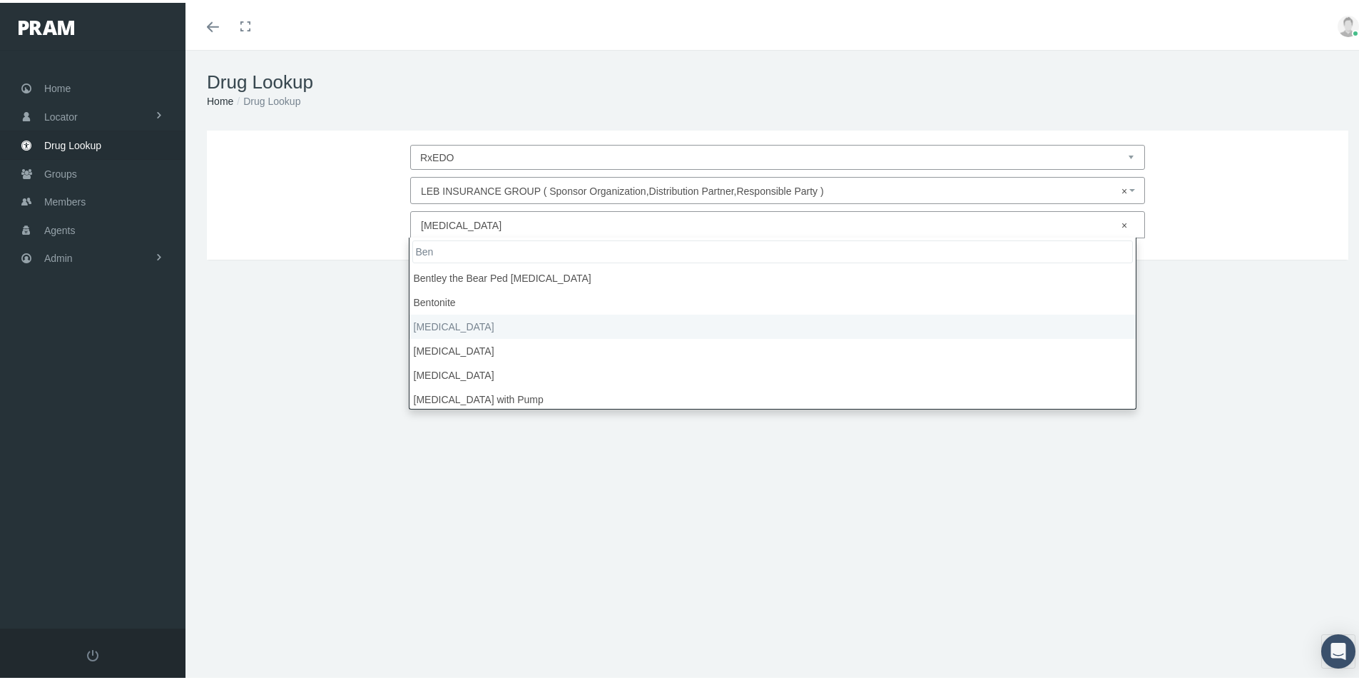
type input "Ben"
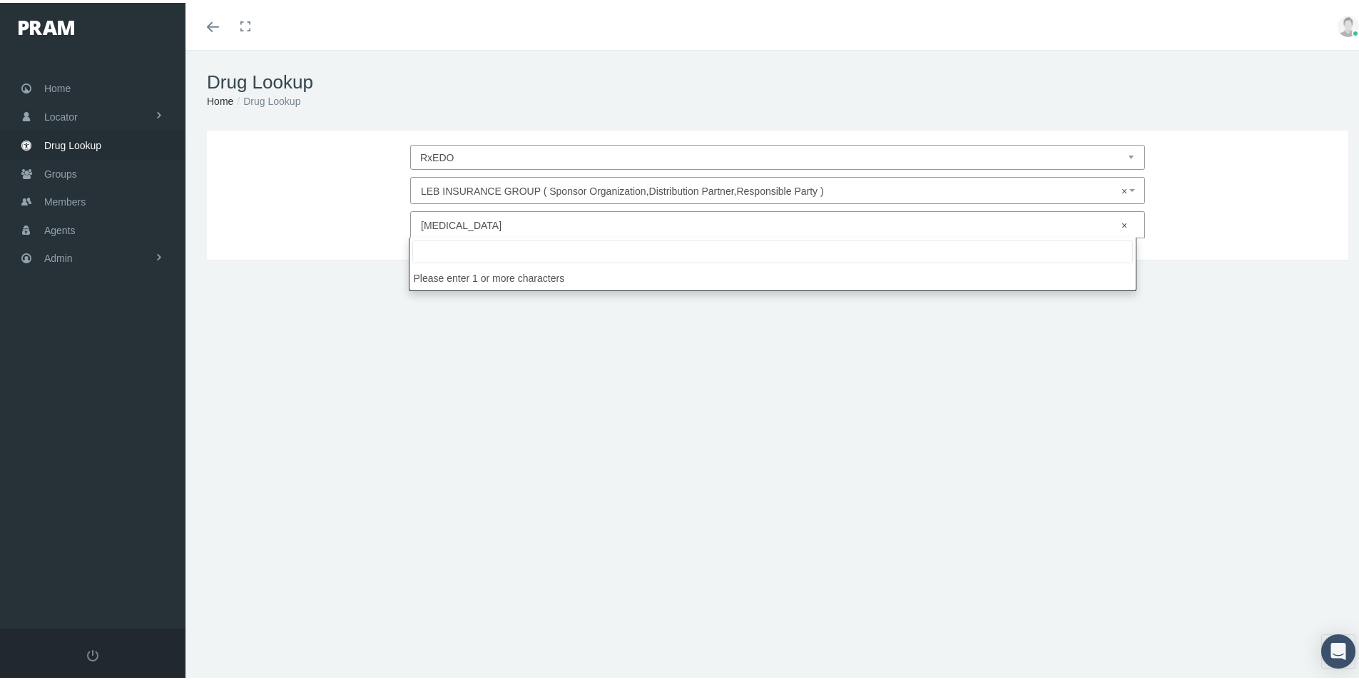
click at [479, 221] on span "× [MEDICAL_DATA]" at bounding box center [773, 222] width 705 height 19
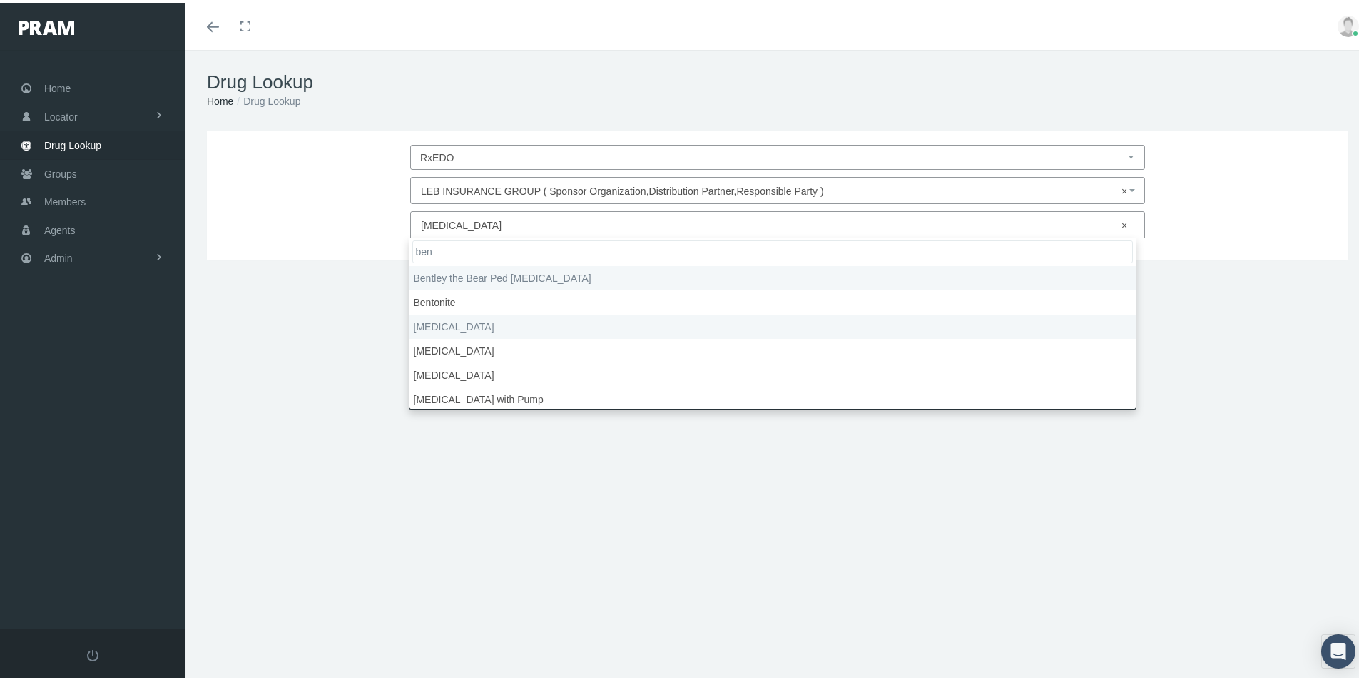
type input "ben"
select select "Bentley the Bear Ped [MEDICAL_DATA]"
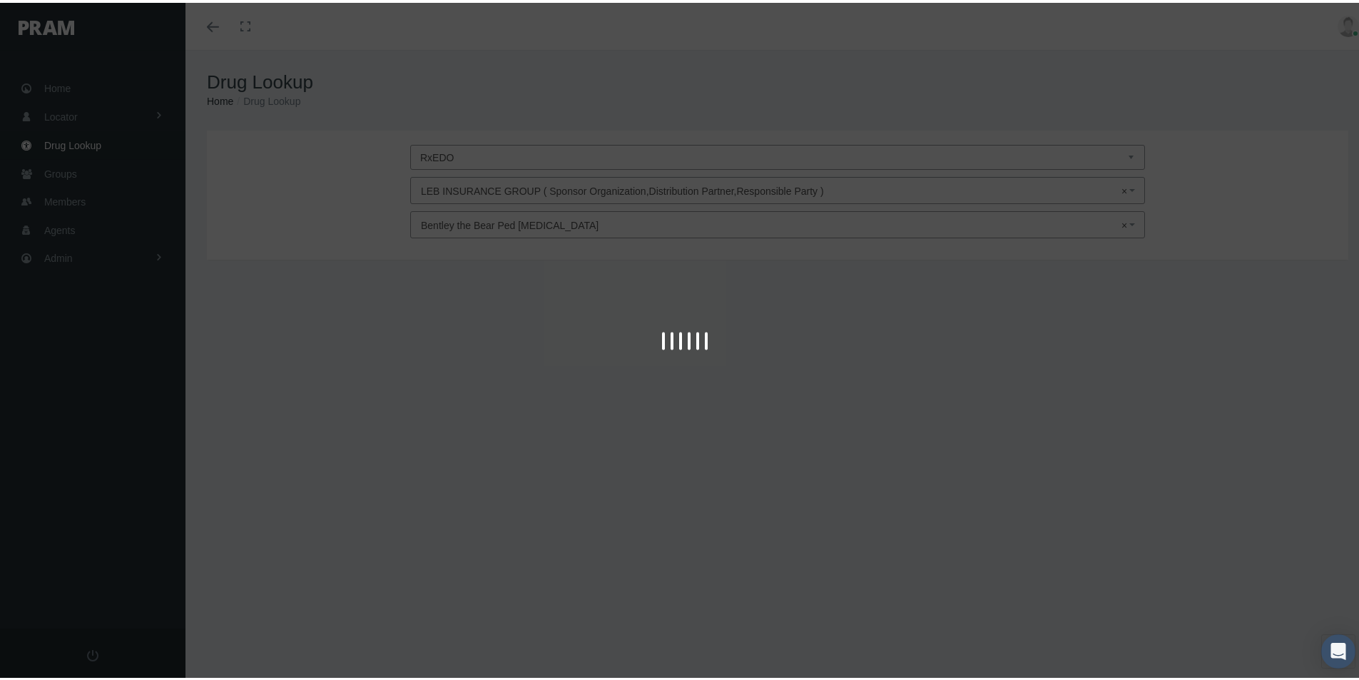
type input "30"
select select "Miscellaneous"
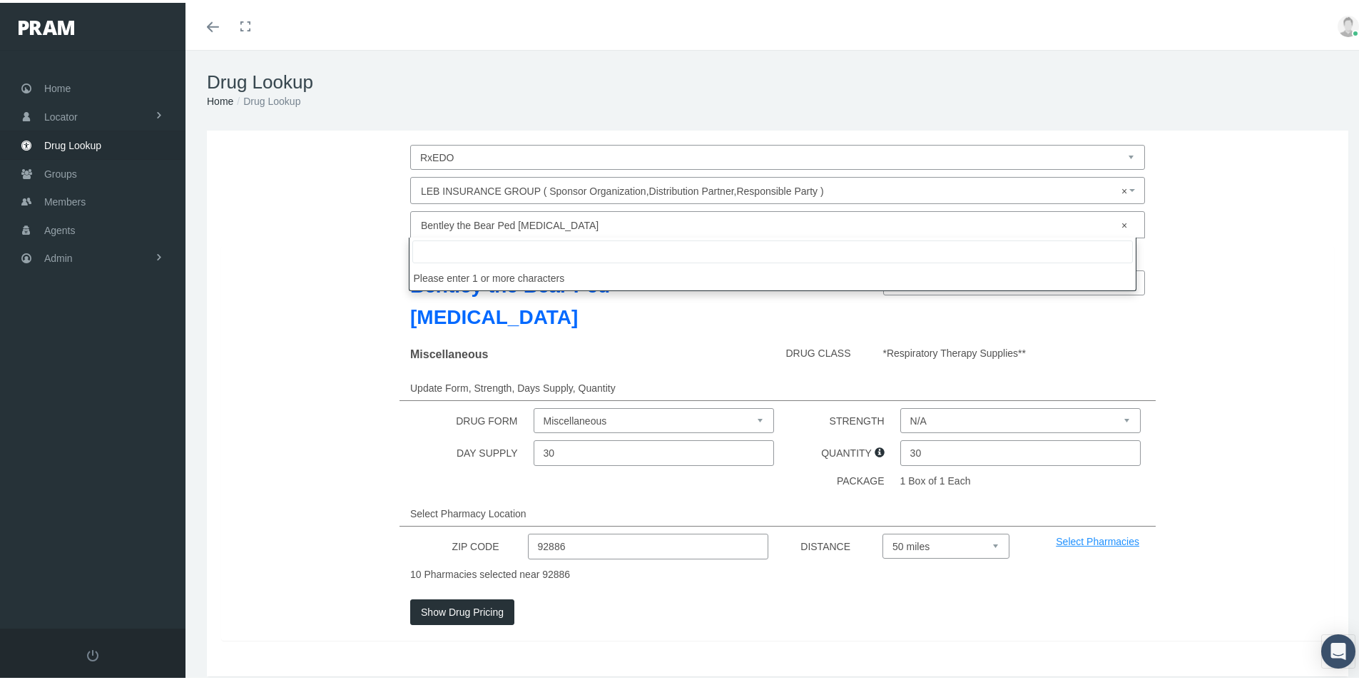
click at [443, 216] on span "× Bentley the Bear Ped [MEDICAL_DATA]" at bounding box center [773, 222] width 705 height 19
type input "MItrazipine"
drag, startPoint x: 324, startPoint y: 194, endPoint x: 329, endPoint y: 273, distance: 78.6
click at [318, 194] on div "LEB INSURANCE GROUP ( Sponsor Organization,Distribution Partner,Responsible Par…" at bounding box center [777, 187] width 1134 height 27
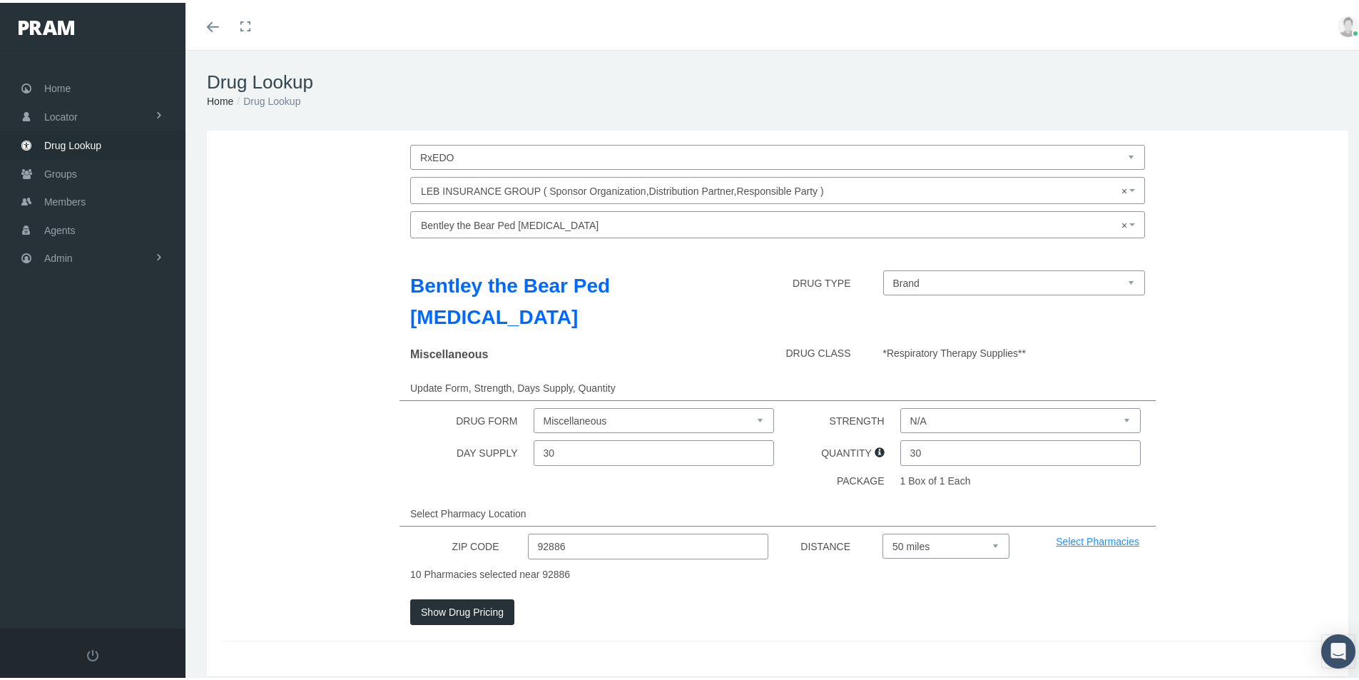
click at [57, 141] on span "Drug Lookup" at bounding box center [72, 142] width 57 height 27
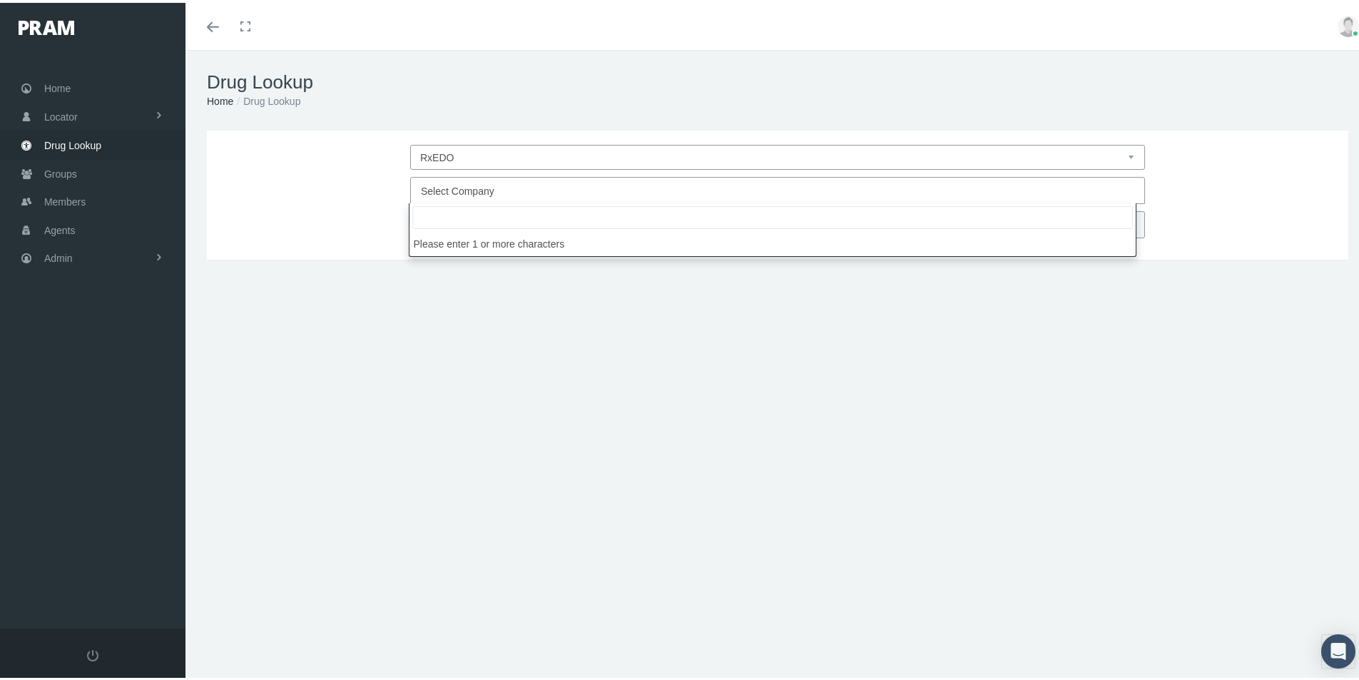
click at [439, 193] on span "Select Company" at bounding box center [457, 188] width 73 height 11
type input "Leb"
select select "4760"
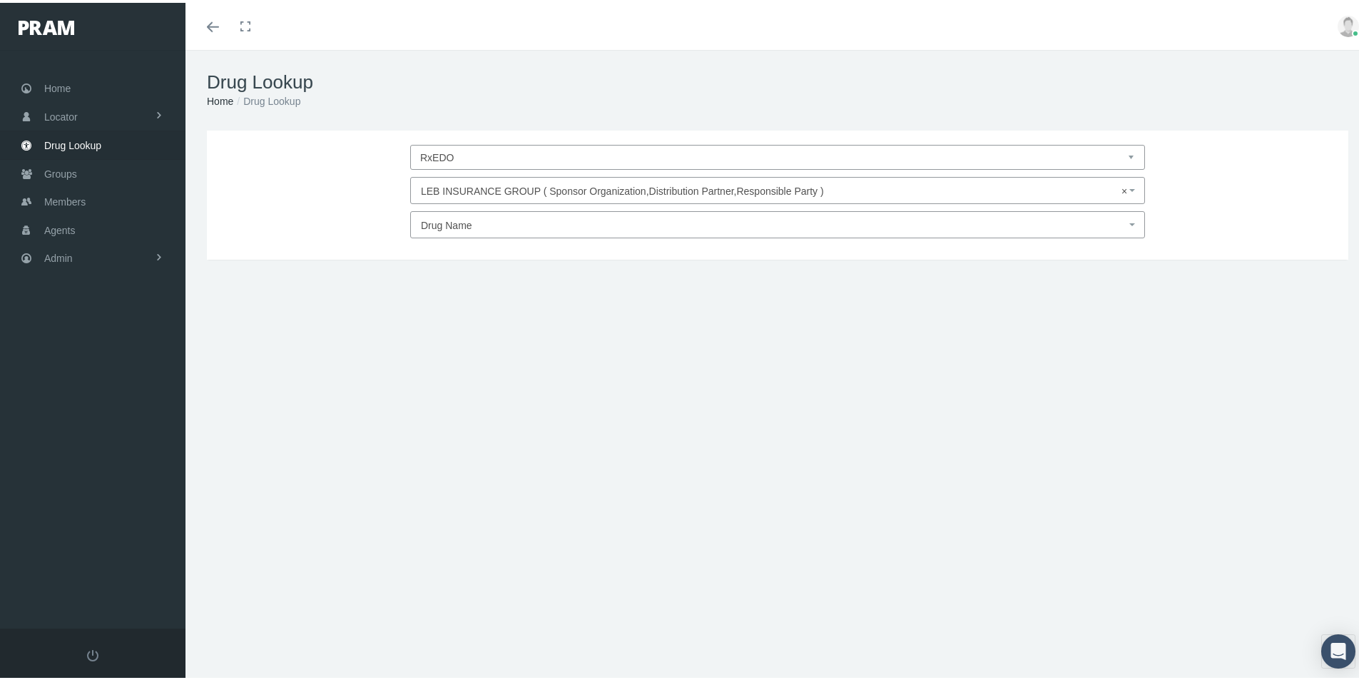
click at [441, 227] on span "Drug Name" at bounding box center [446, 222] width 51 height 11
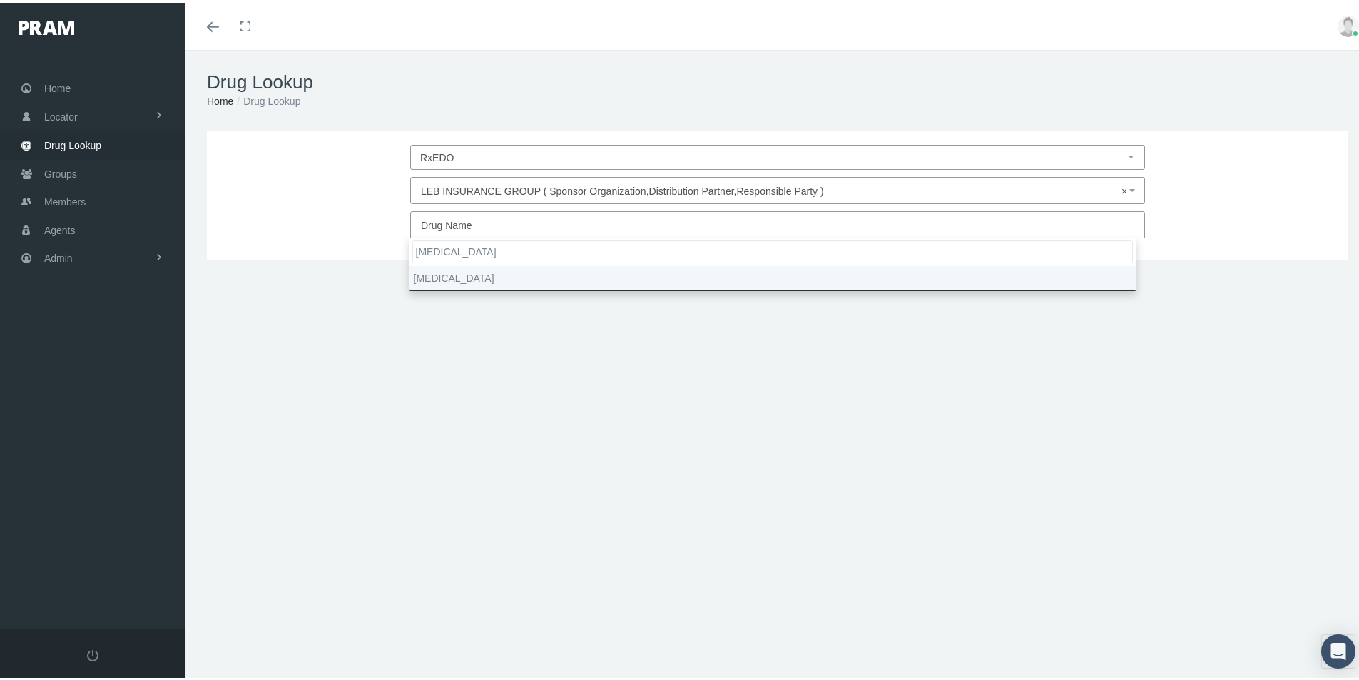
type input "[MEDICAL_DATA]"
select select "[MEDICAL_DATA]"
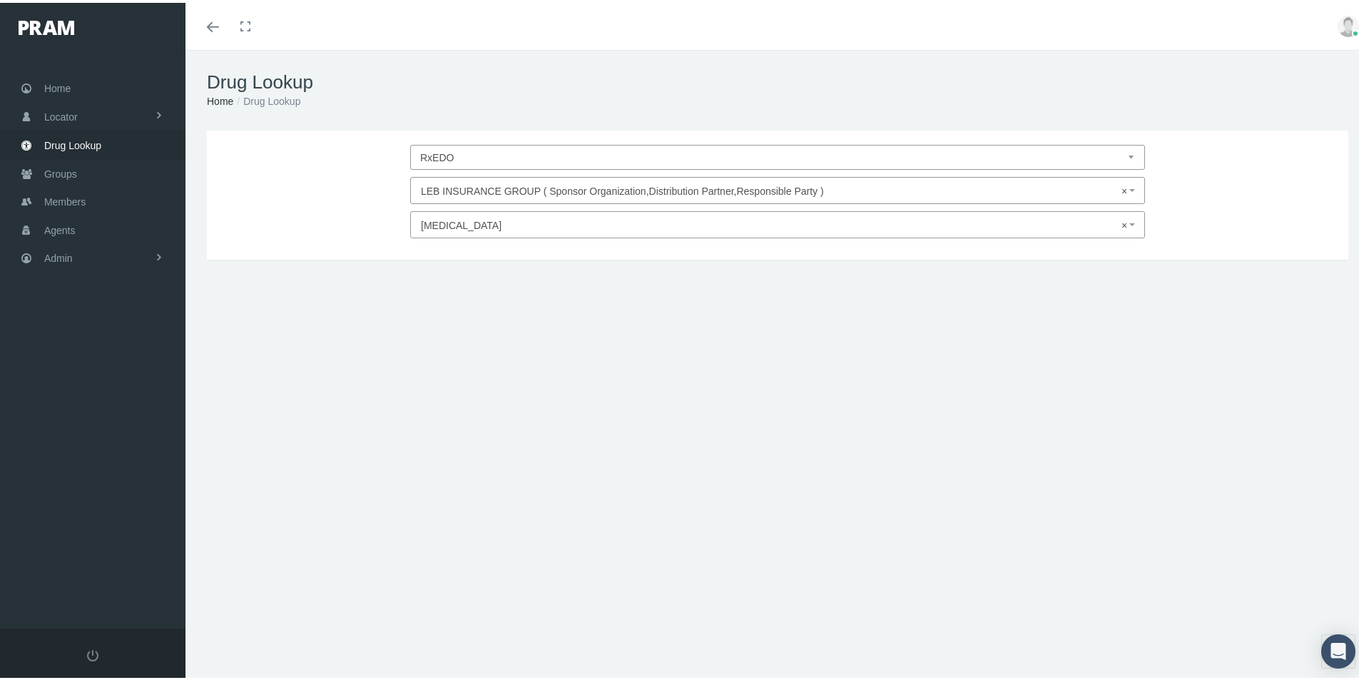
click at [455, 223] on span "× [MEDICAL_DATA]" at bounding box center [773, 222] width 705 height 19
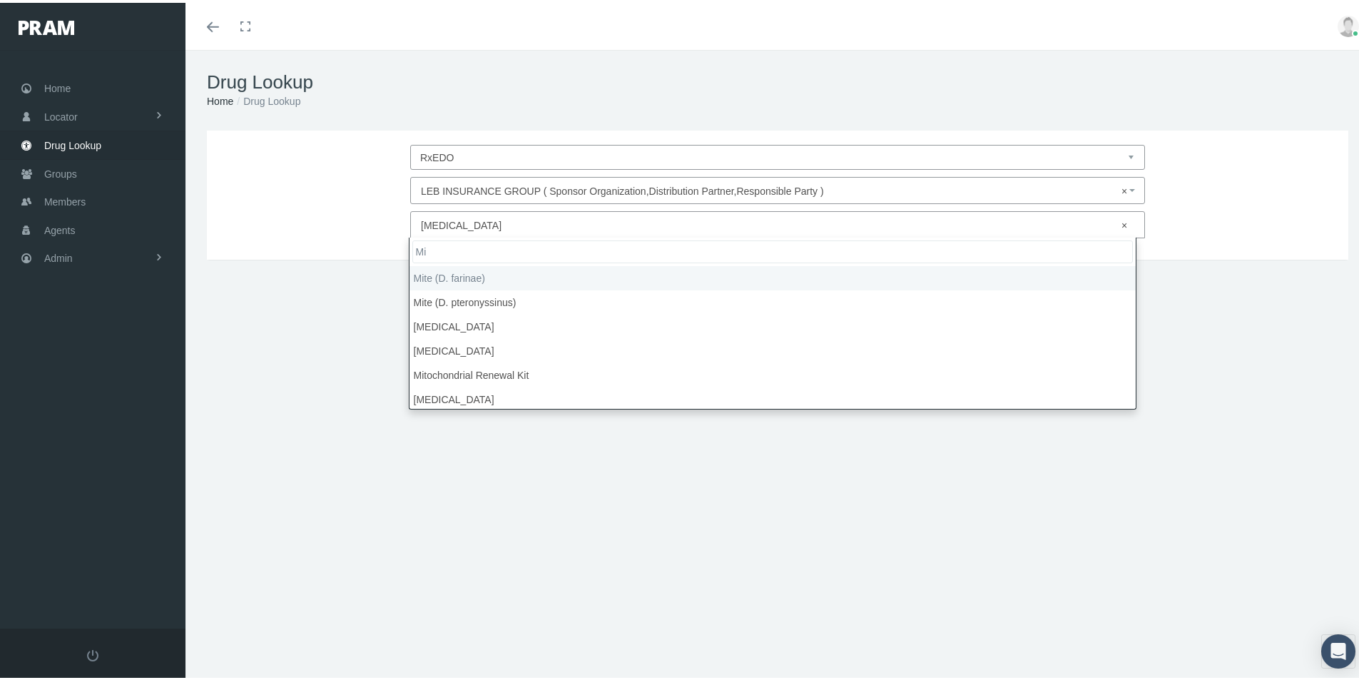
type input "M"
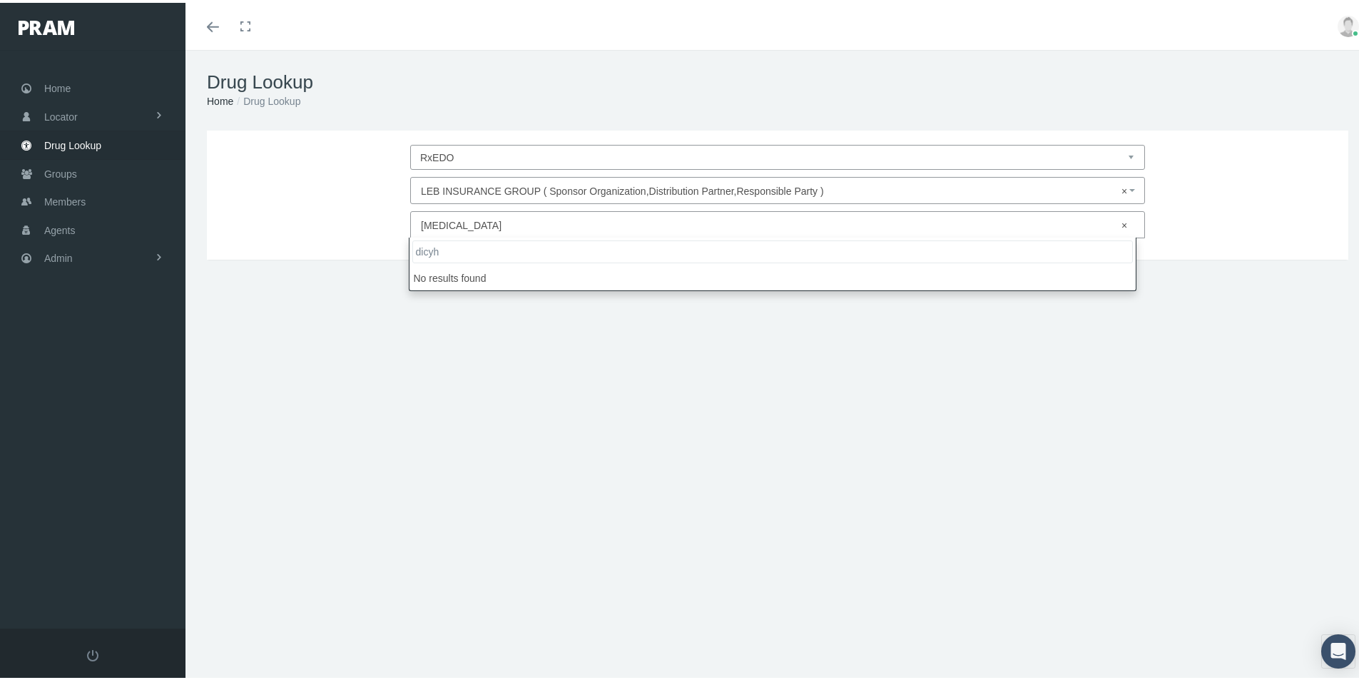
type input "dicy"
select select "Dicyclomine HCl"
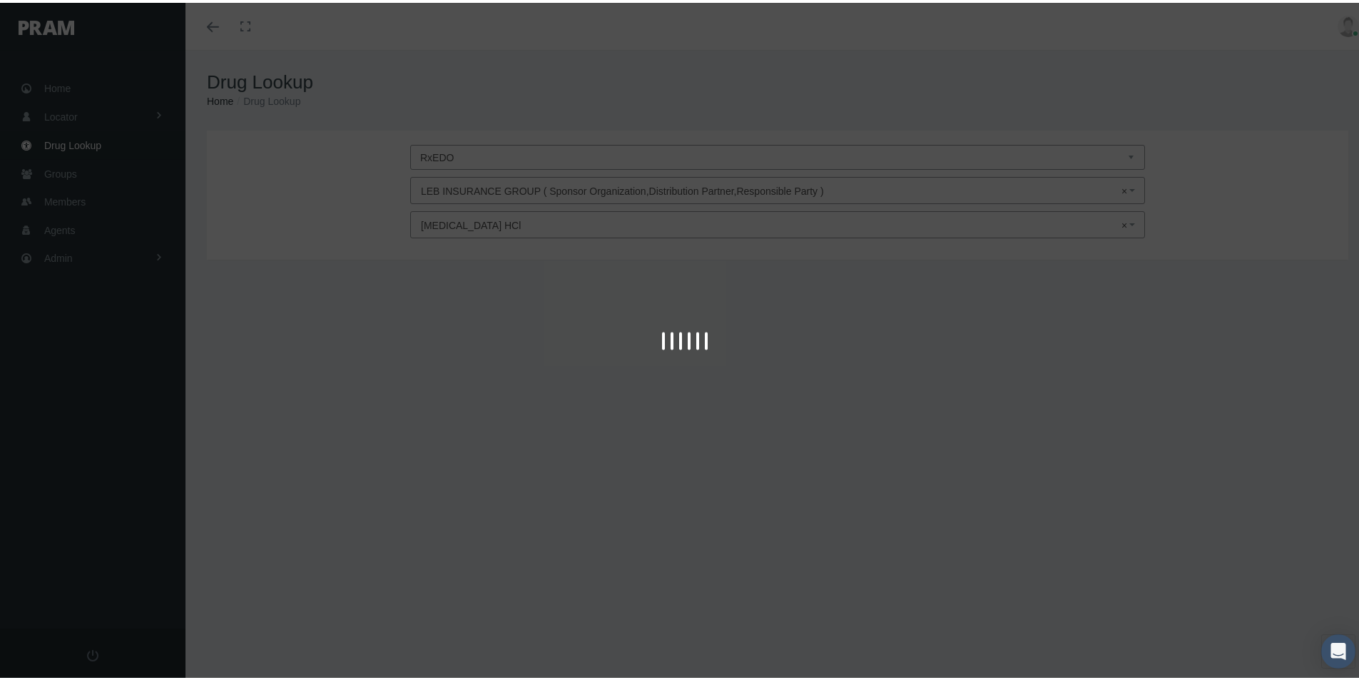
type input "30"
select select "Tablet"
select select "20 MG"
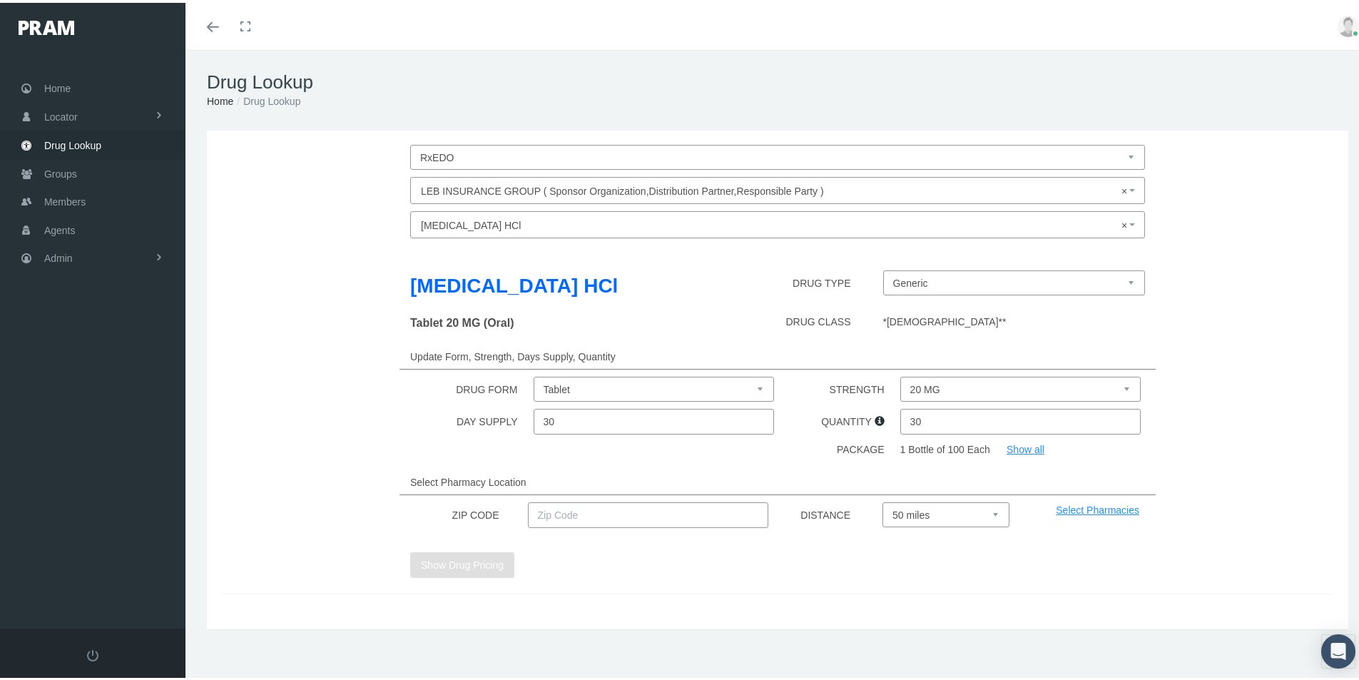
click at [557, 509] on input "text" at bounding box center [648, 512] width 241 height 26
type input "92886"
click at [460, 563] on button "Show Drug Pricing" at bounding box center [462, 562] width 104 height 26
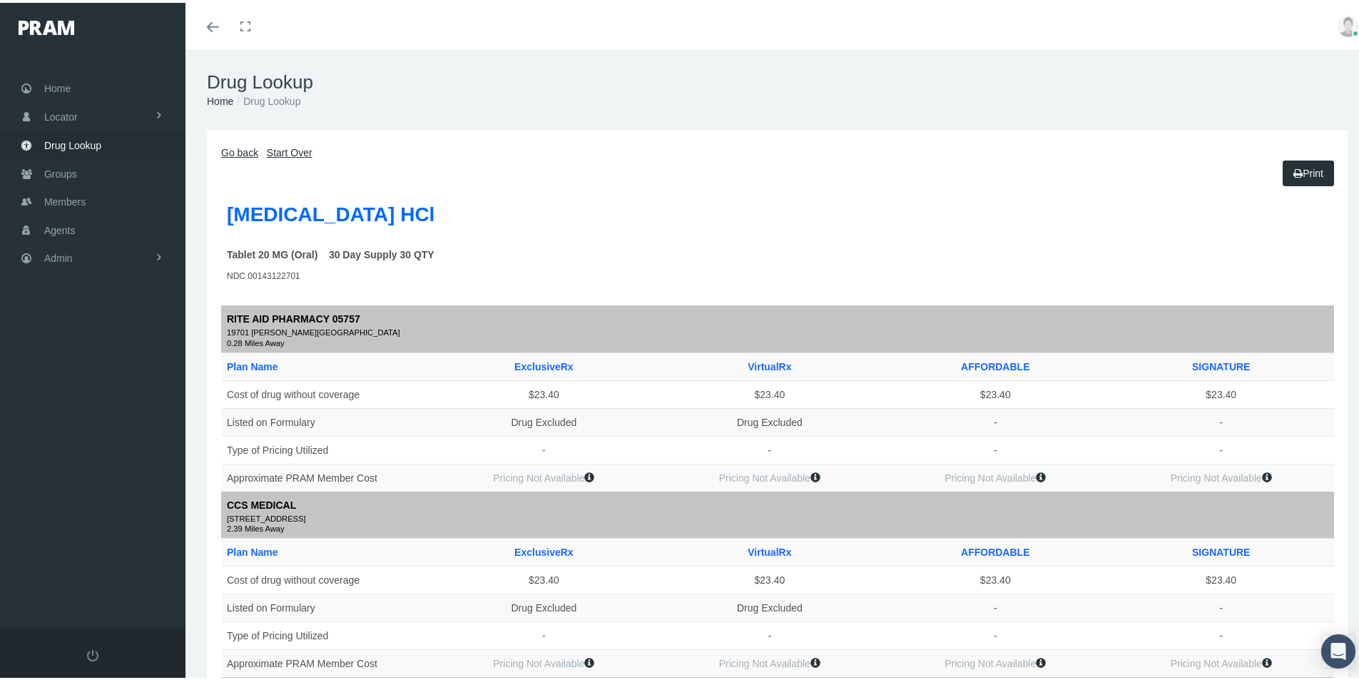
click at [245, 152] on link "Go back" at bounding box center [239, 149] width 37 height 11
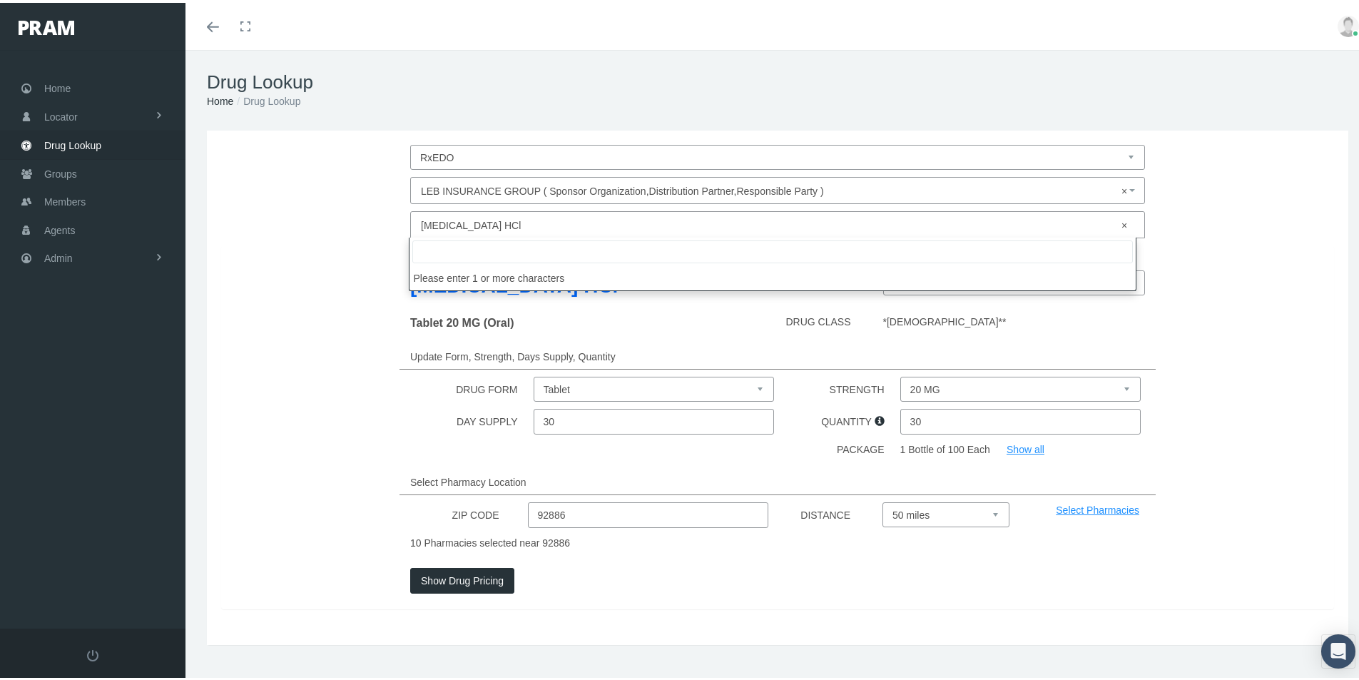
click at [467, 225] on span "× Dicyclomine HCl" at bounding box center [773, 222] width 705 height 19
type input "M"
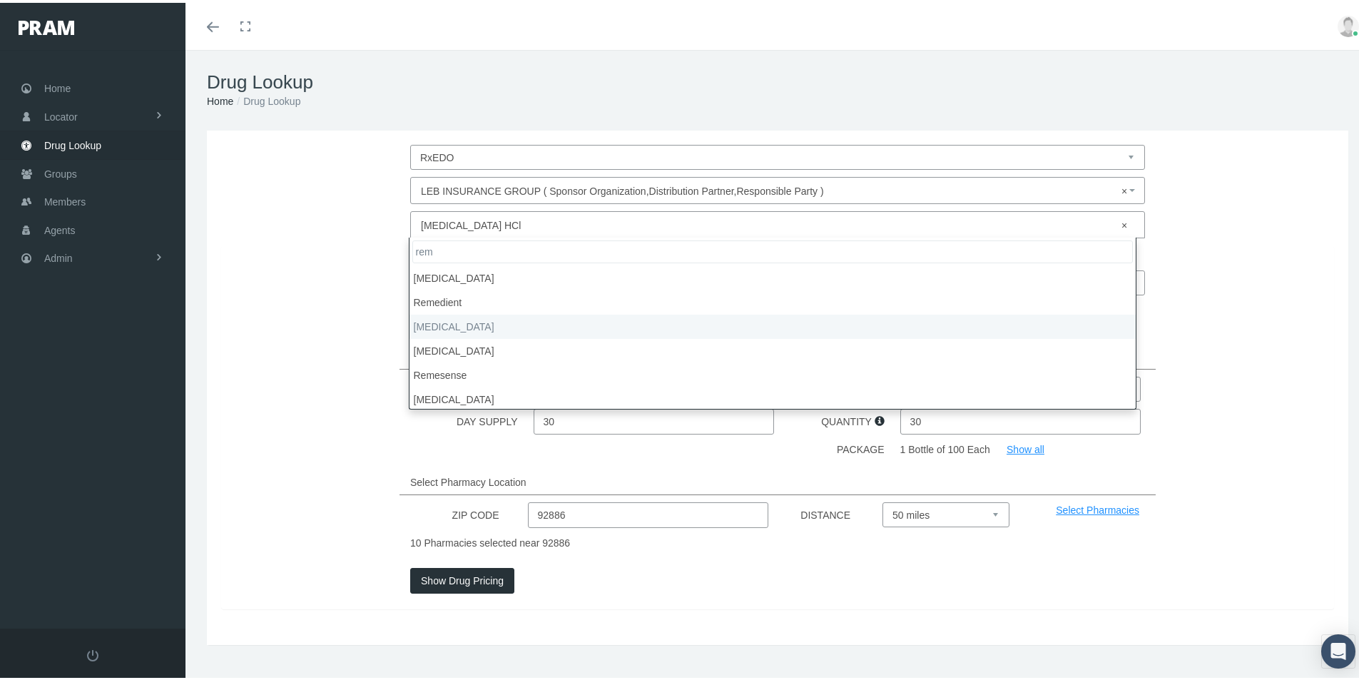
type input "rem"
select select "Remeron"
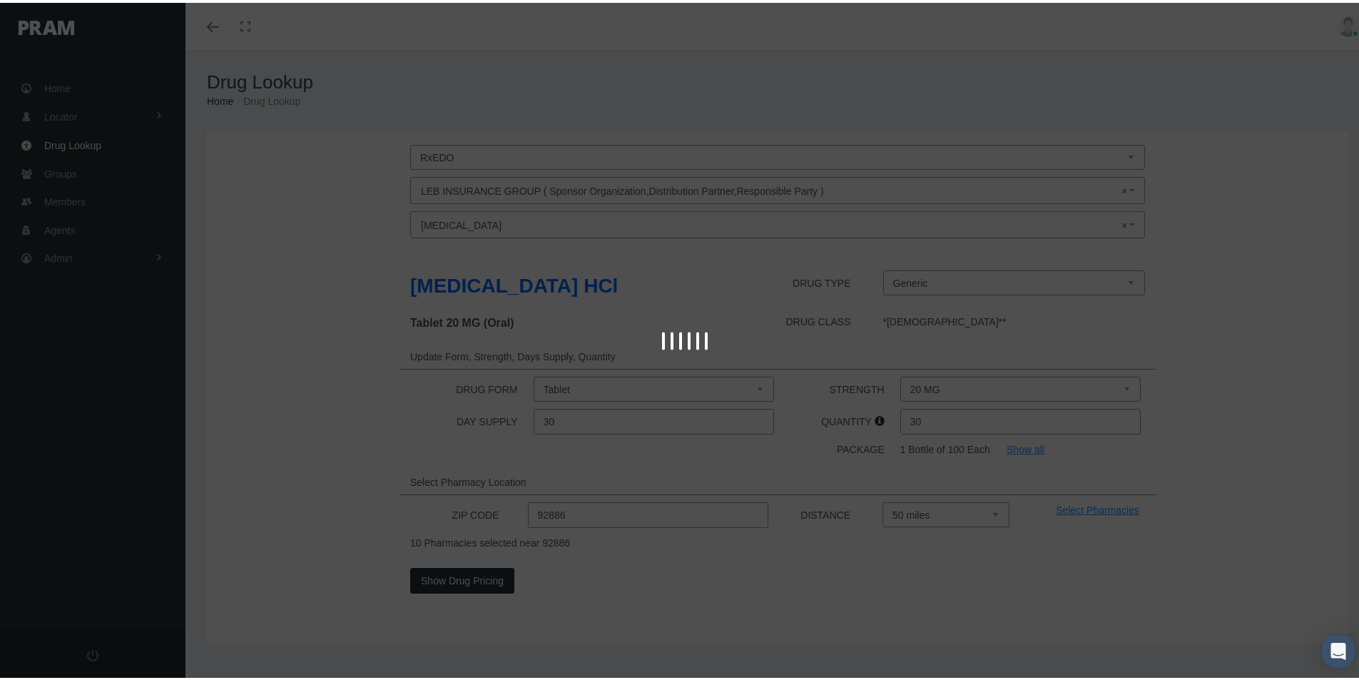
select select "15 MG"
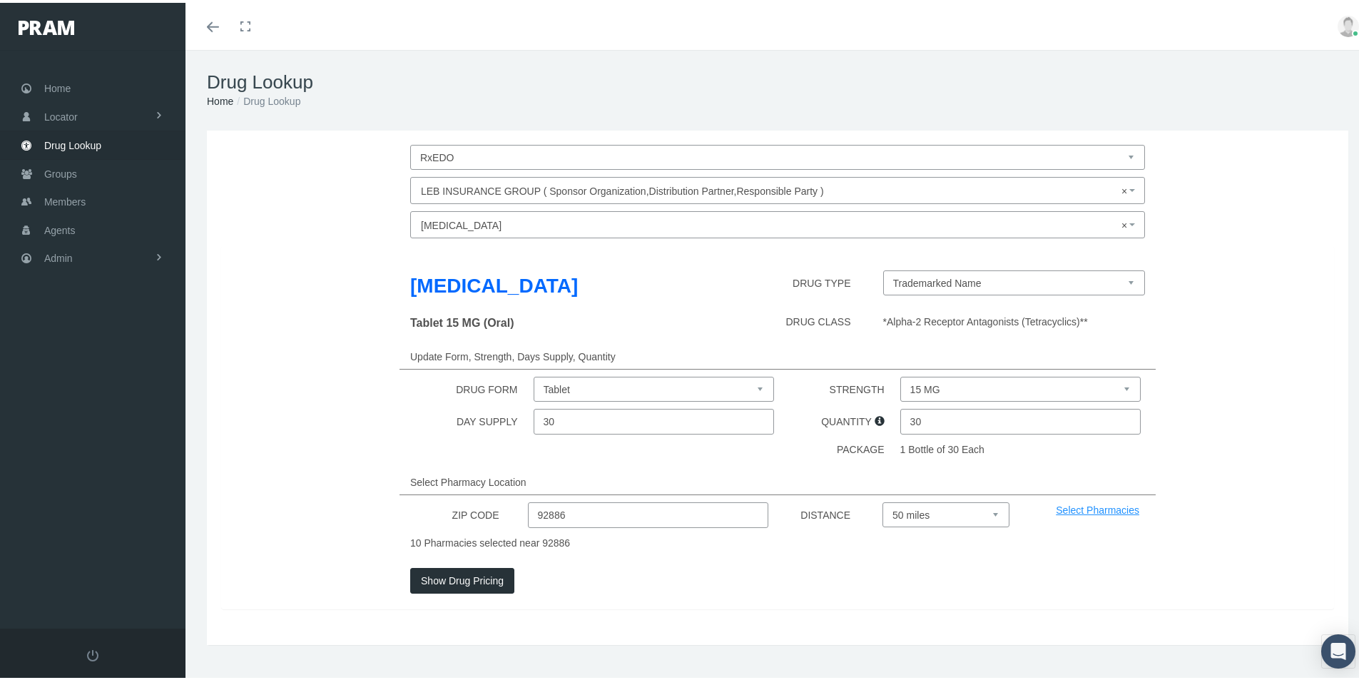
click at [1120, 281] on select "Trademarked Name Mirtazapine (Generic)" at bounding box center [1014, 280] width 263 height 25
select select "44758|Mirtazapine"
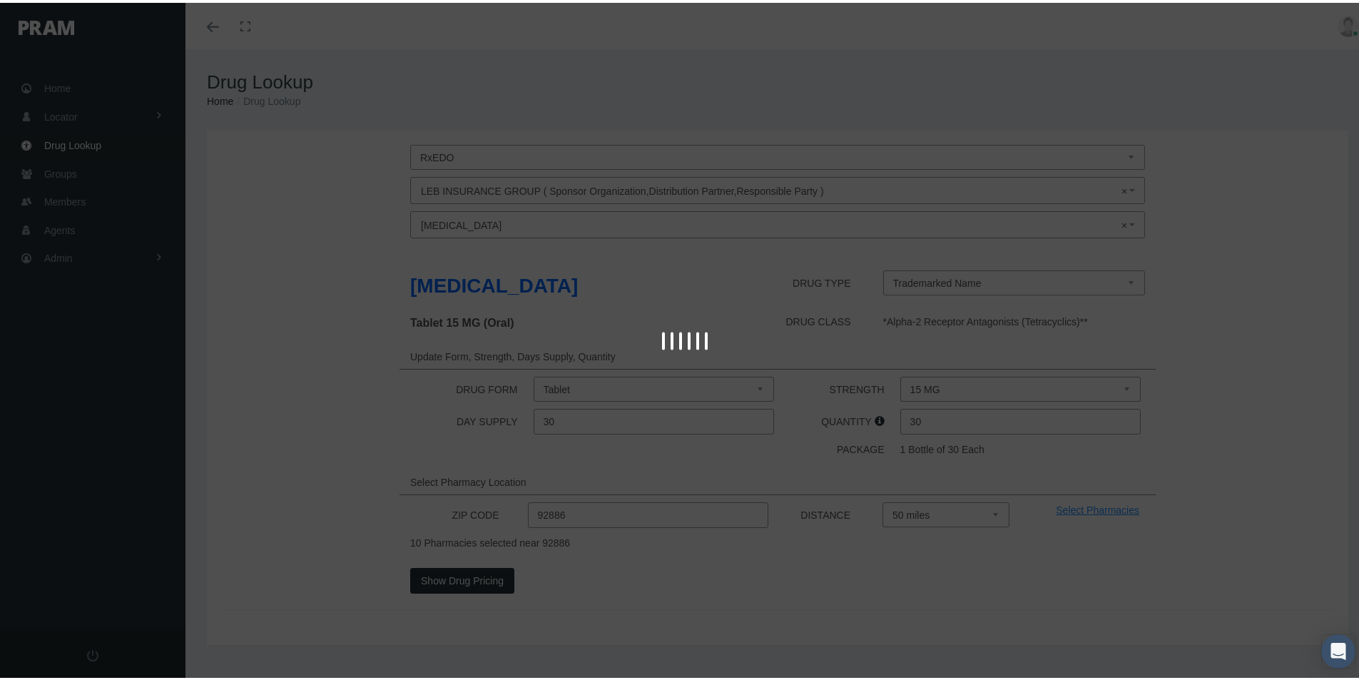
select select "Tablet"
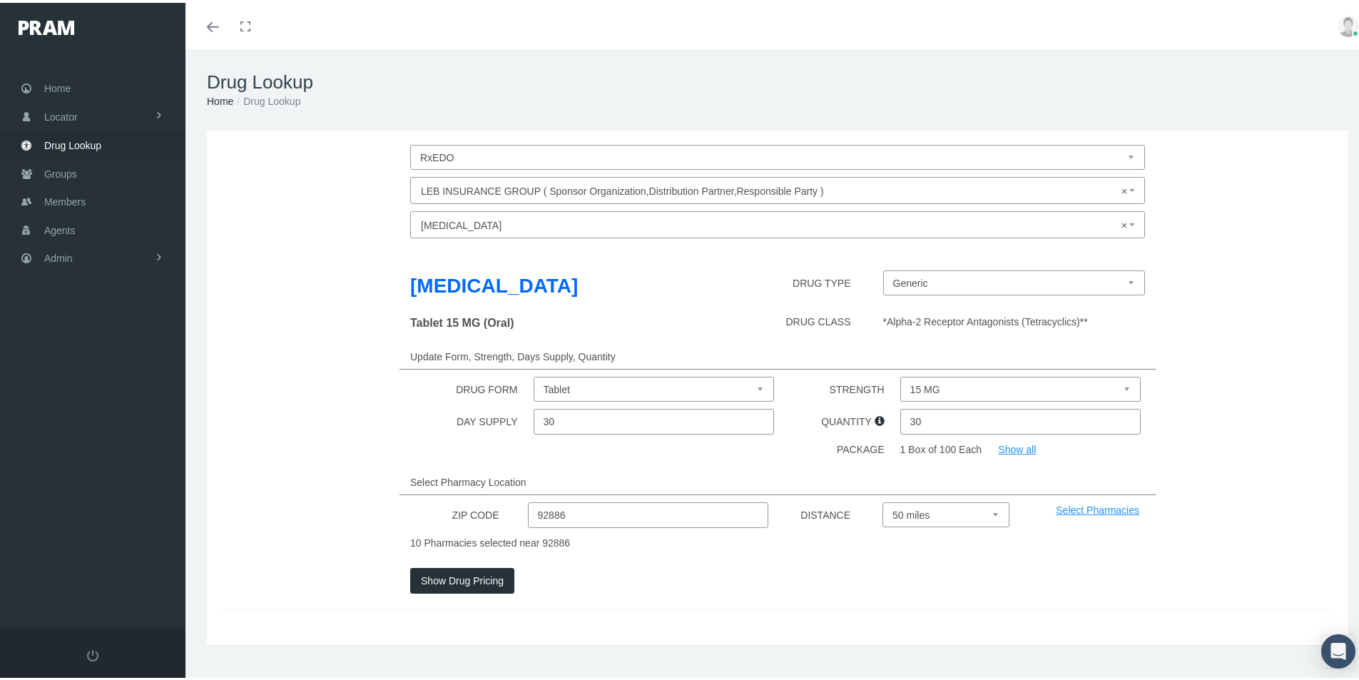
click at [457, 577] on button "Show Drug Pricing" at bounding box center [462, 578] width 104 height 26
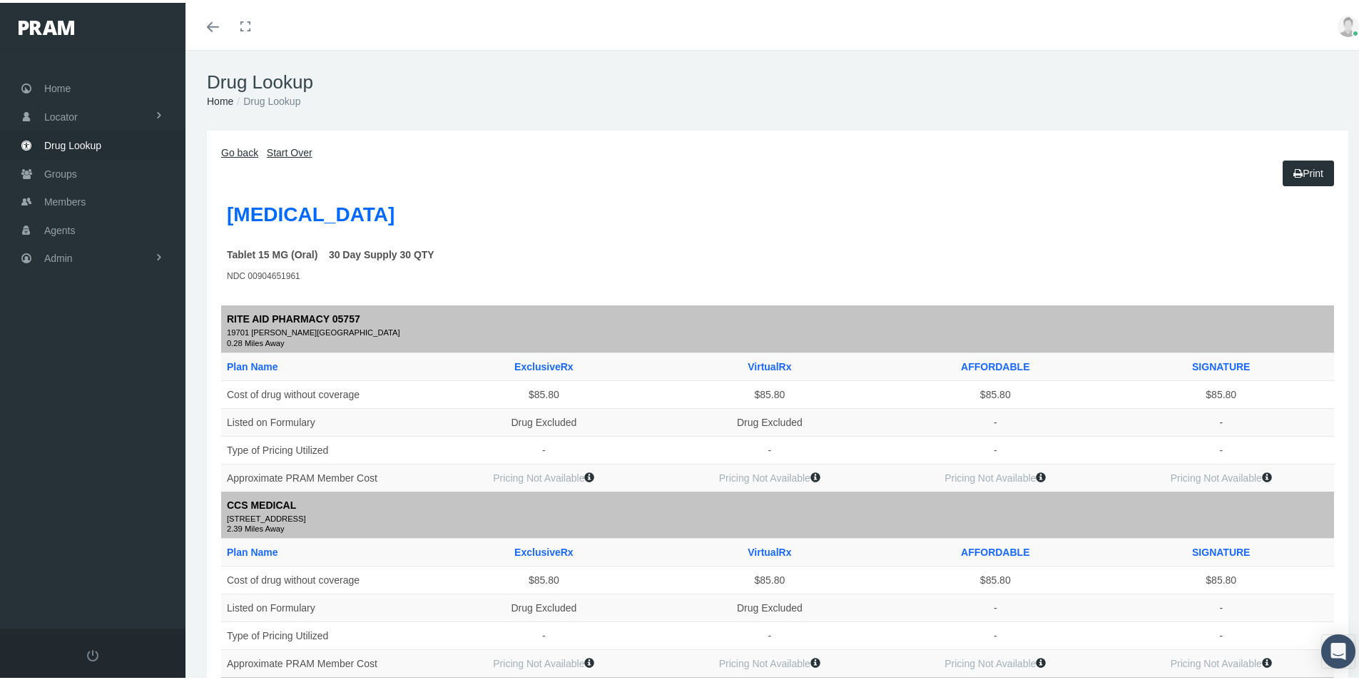
click at [230, 151] on link "Go back" at bounding box center [239, 149] width 37 height 11
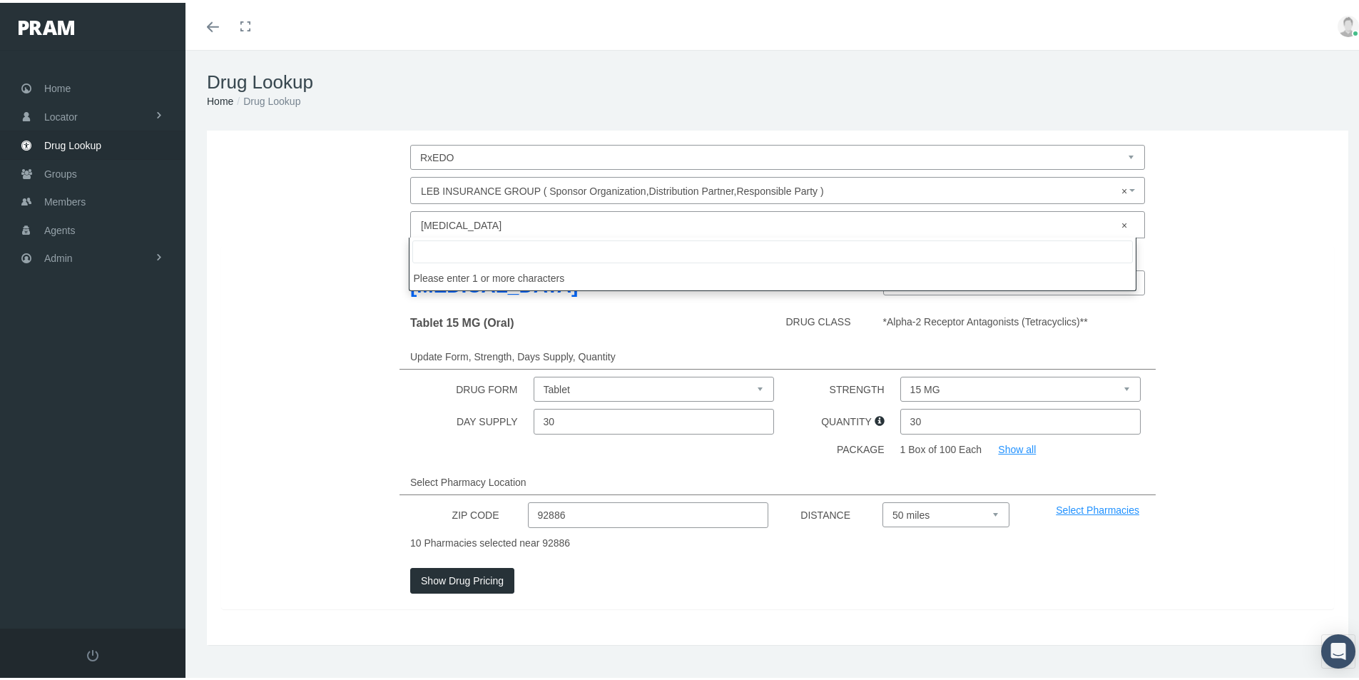
click at [446, 223] on span "× Mirtazapine" at bounding box center [773, 222] width 705 height 19
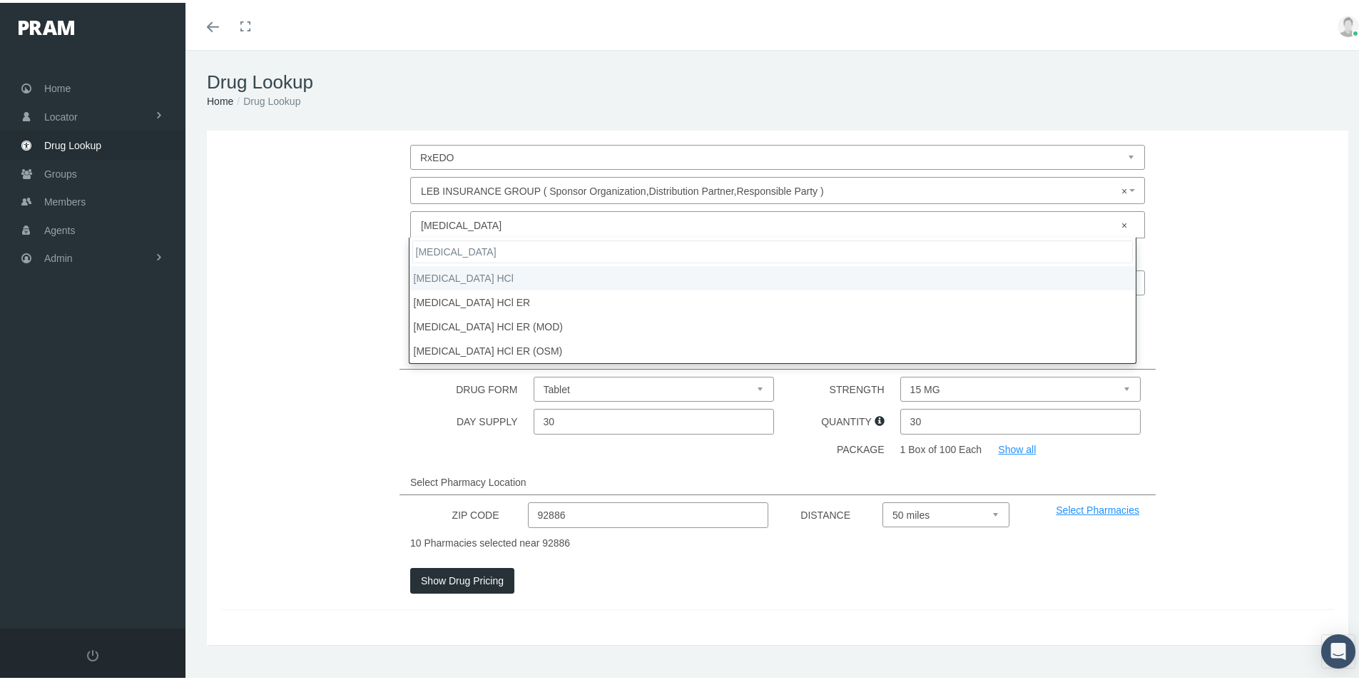
type input "Metformin"
select select "metFORMIN HCl"
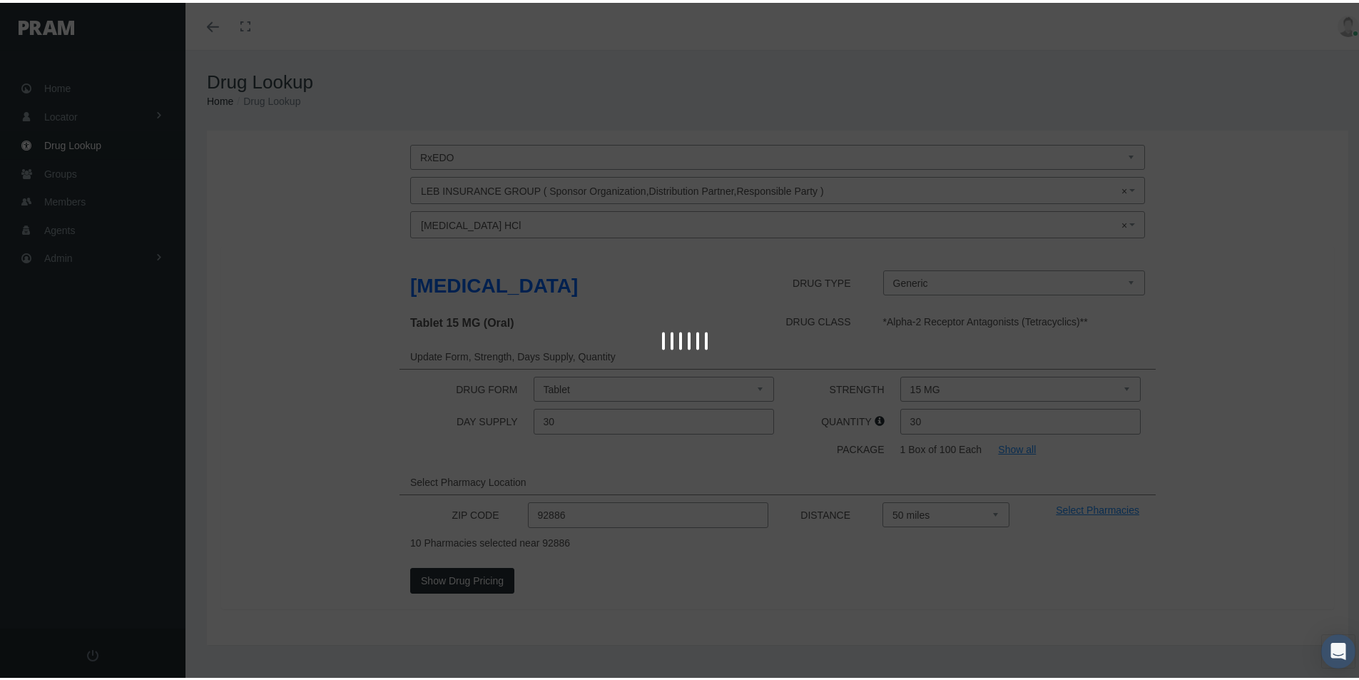
select select "Powder"
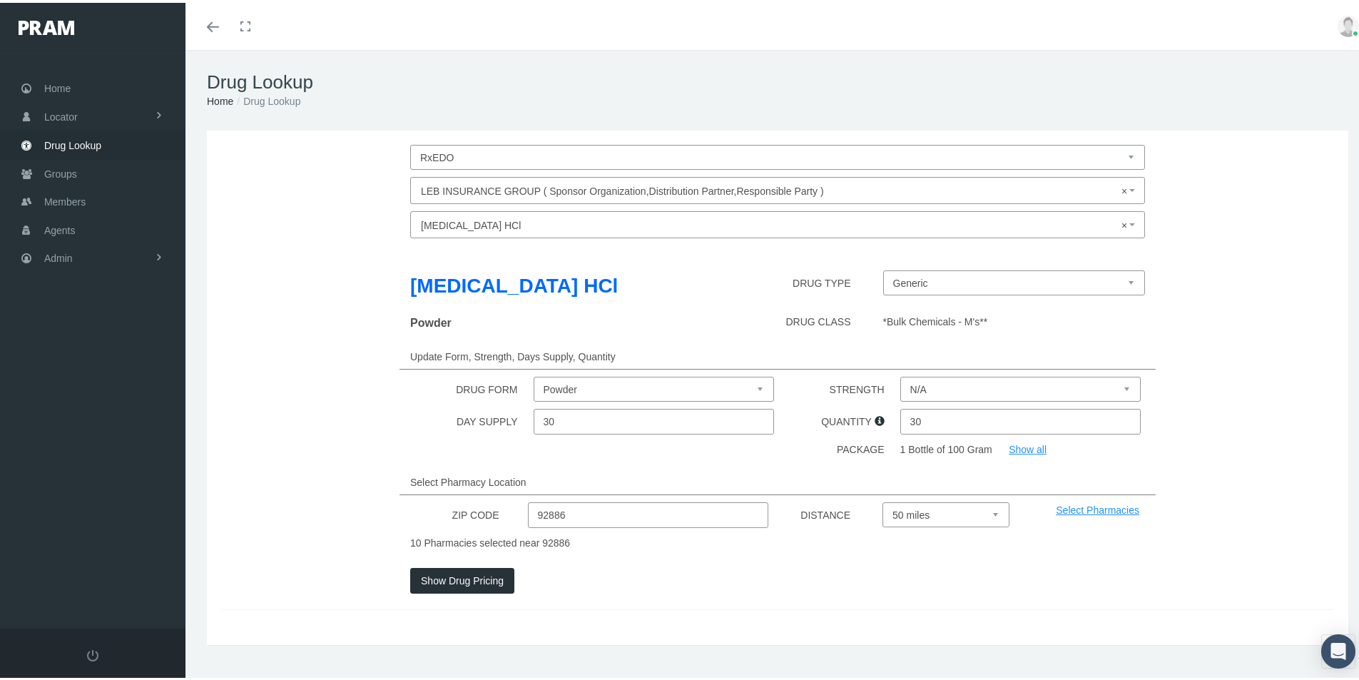
click at [451, 578] on button "Show Drug Pricing" at bounding box center [462, 578] width 104 height 26
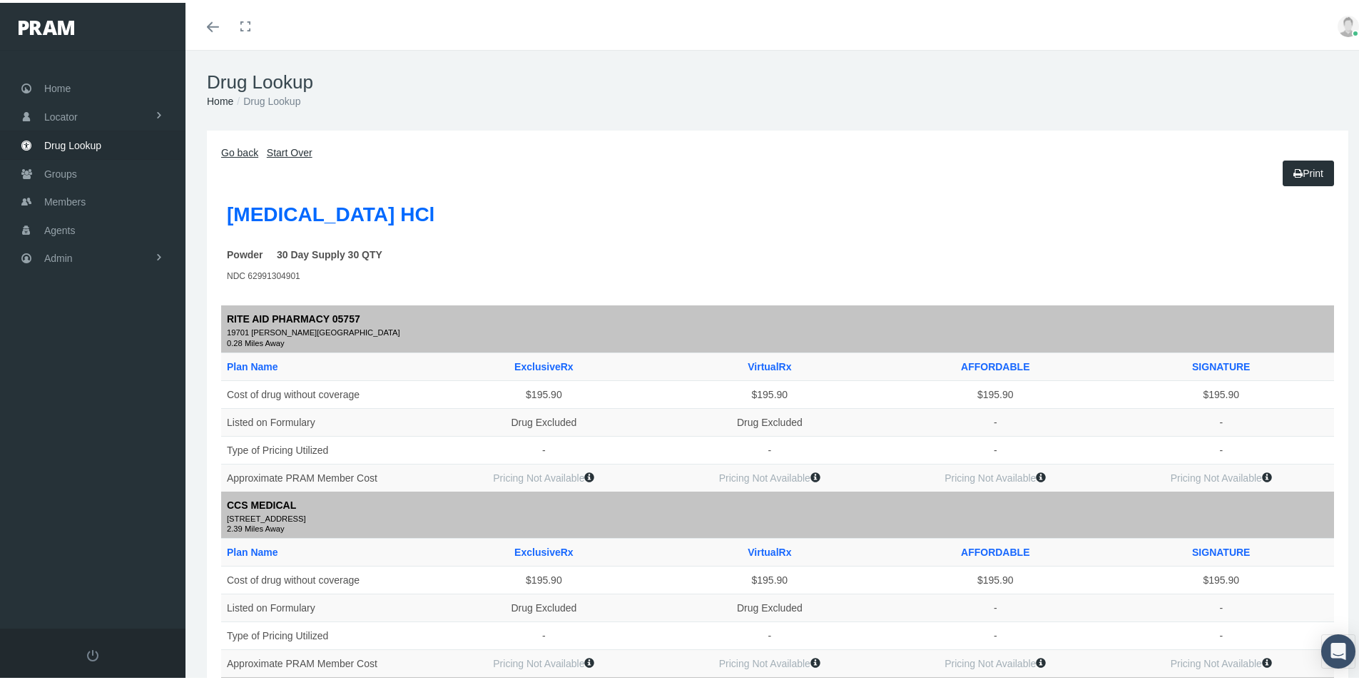
click at [235, 150] on link "Go back" at bounding box center [239, 149] width 37 height 11
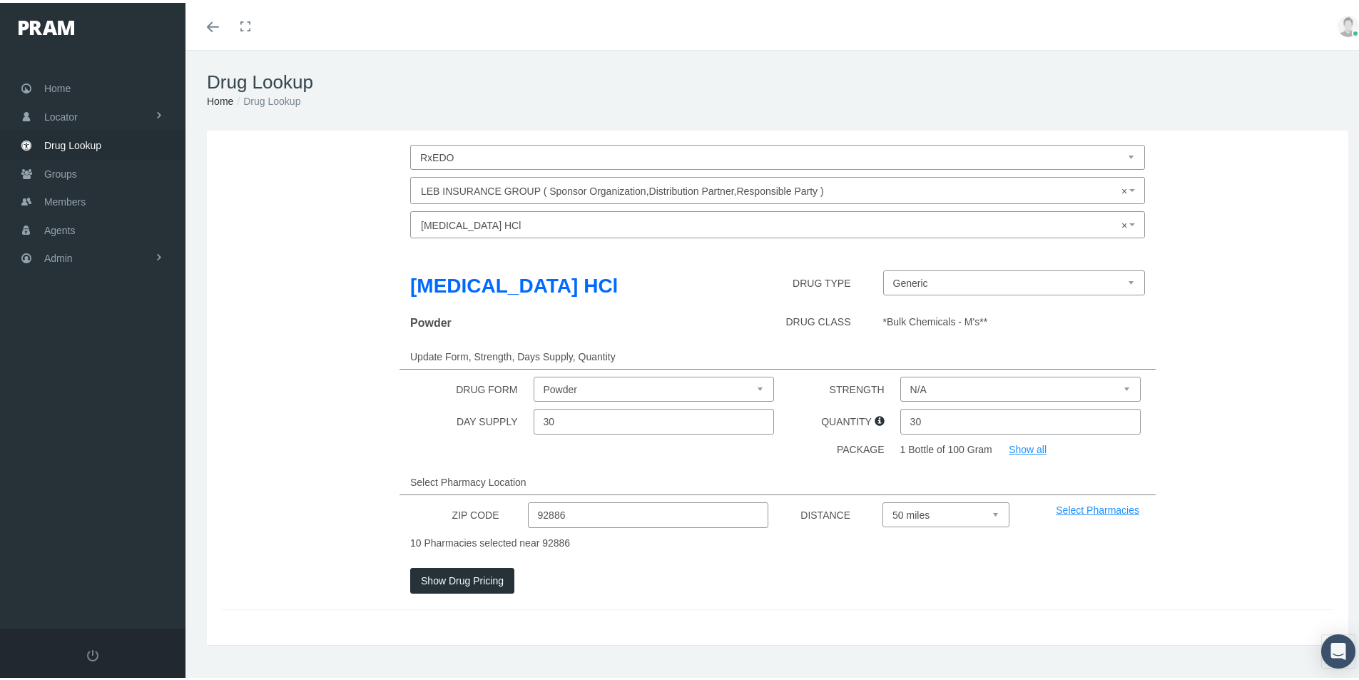
click at [456, 215] on span "× metFORMIN HCl" at bounding box center [773, 222] width 705 height 19
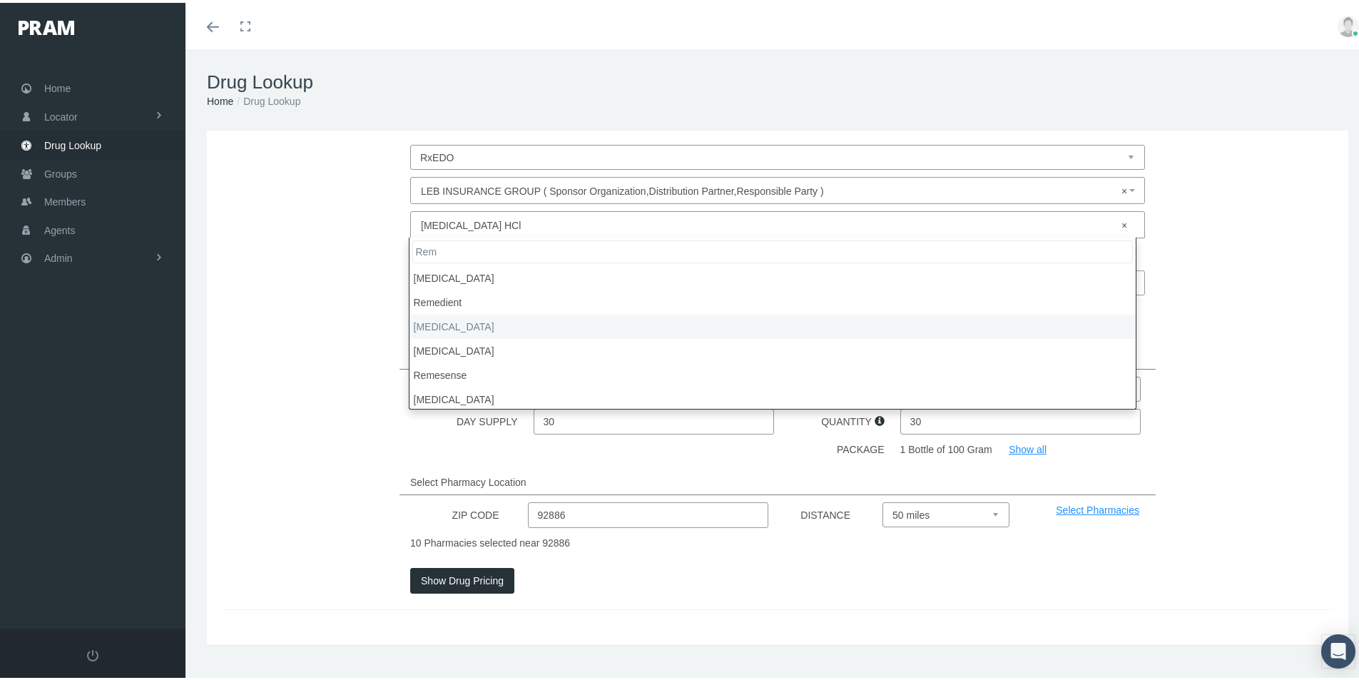
type input "Rem"
select select "Remeron"
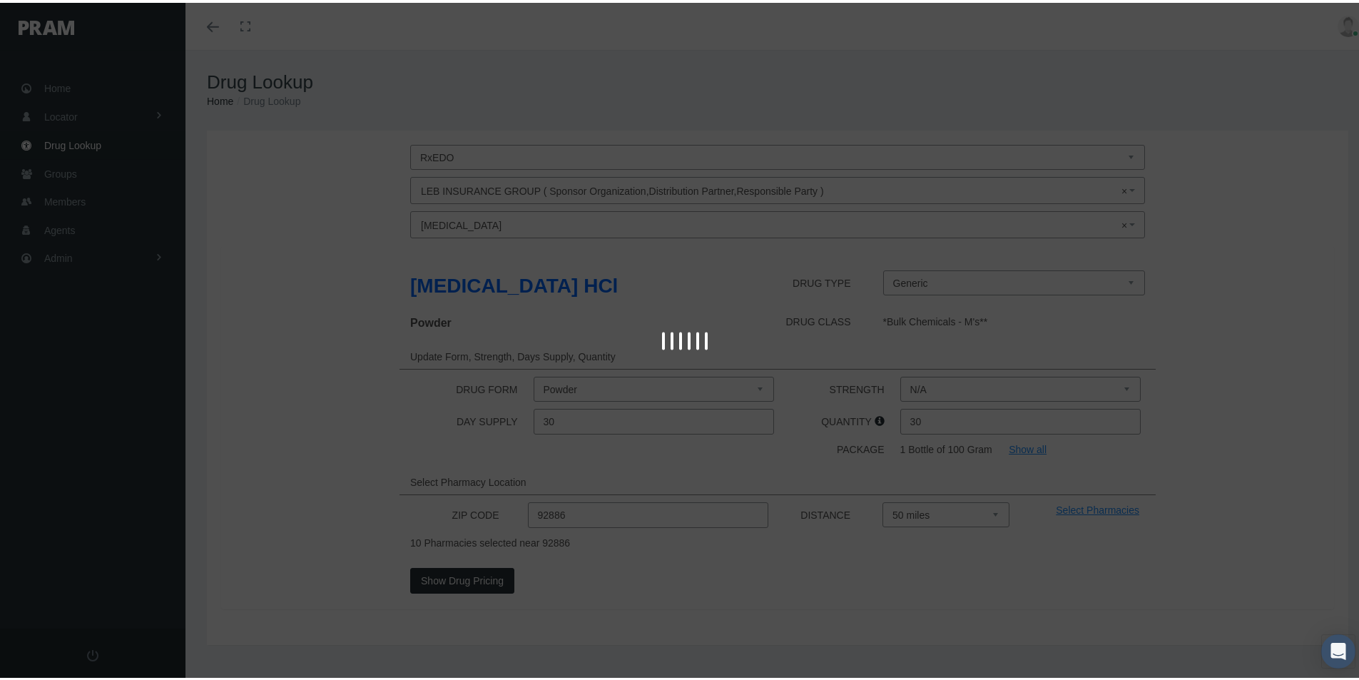
select select "Tablet"
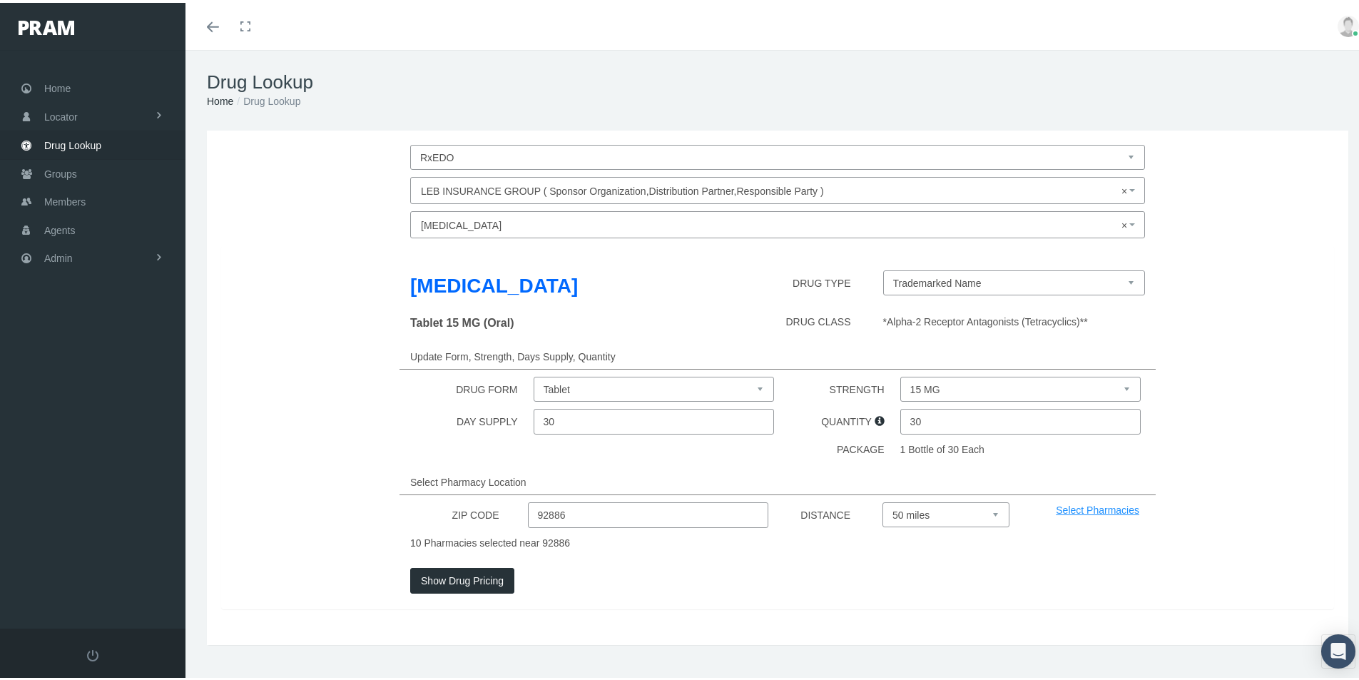
click at [446, 574] on button "Show Drug Pricing" at bounding box center [462, 578] width 104 height 26
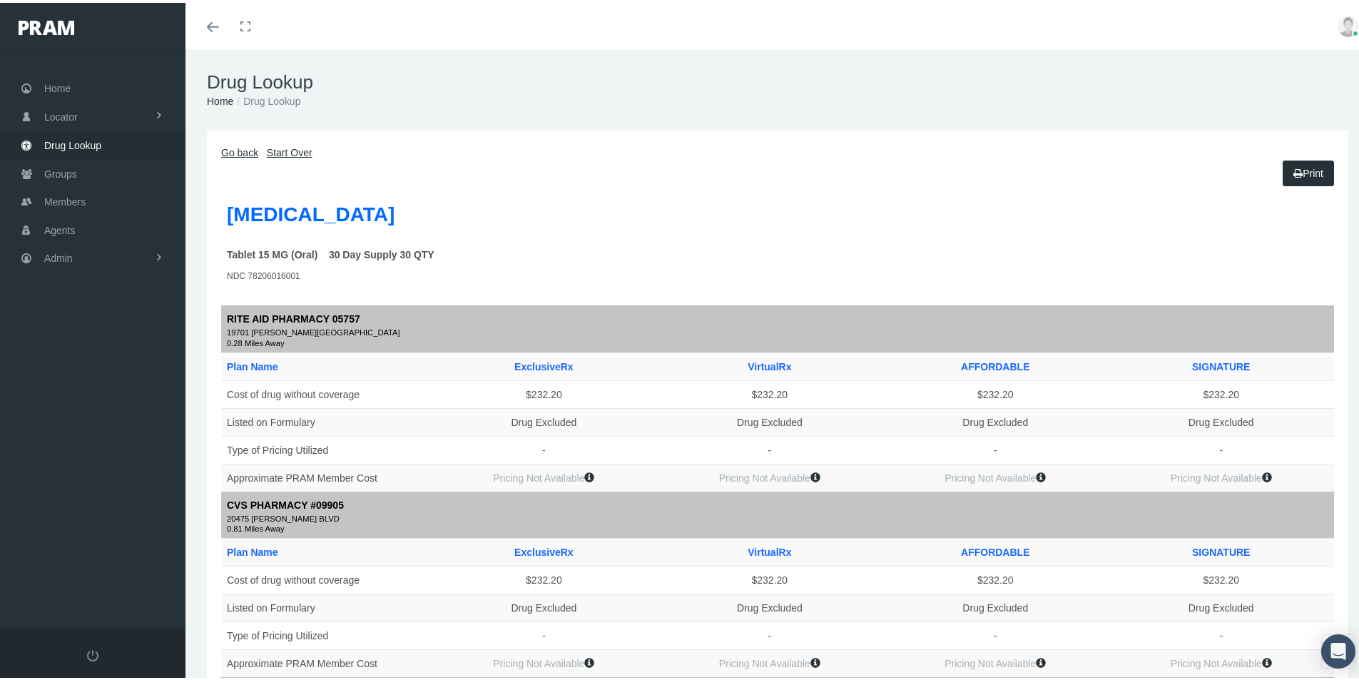
click at [240, 147] on link "Go back" at bounding box center [239, 149] width 37 height 11
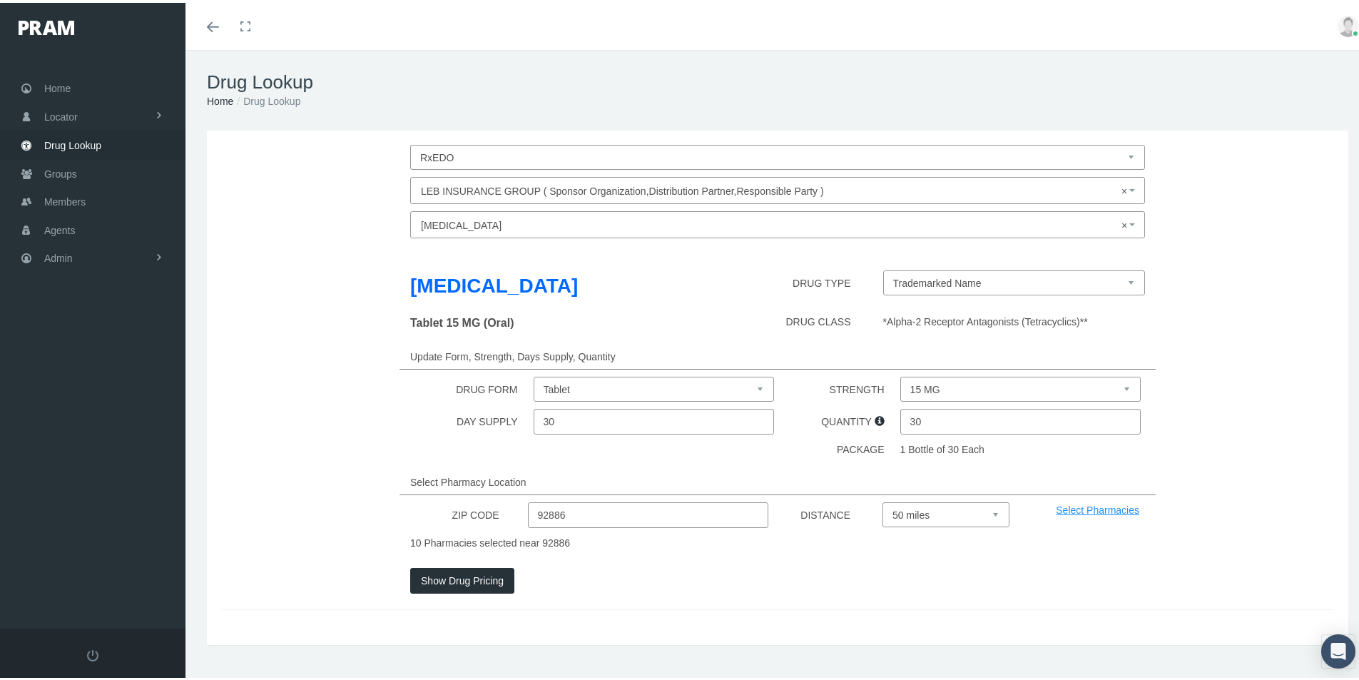
drag, startPoint x: 1130, startPoint y: 280, endPoint x: 1112, endPoint y: 278, distance: 17.9
click at [1129, 280] on select "Trademarked Name Mirtazapine (Generic)" at bounding box center [1014, 280] width 263 height 25
select select "44758|Mirtazapine"
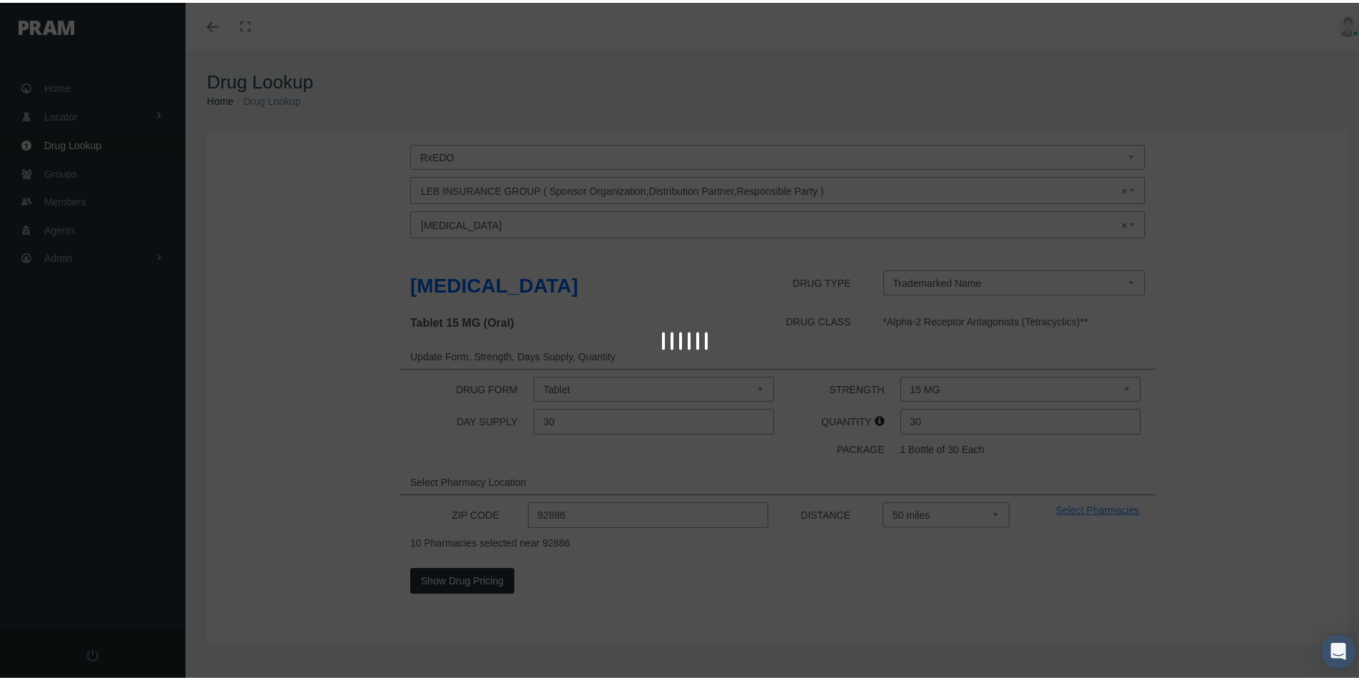
select select "Tablet"
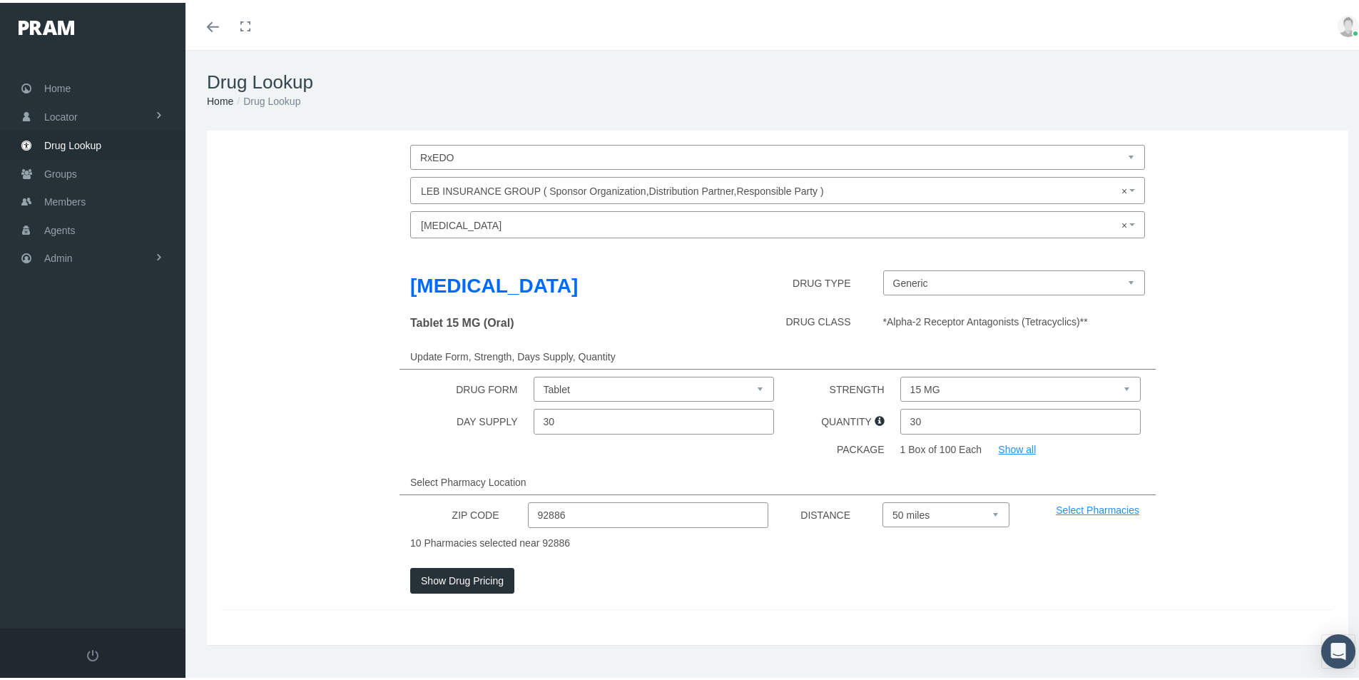
click at [451, 580] on button "Show Drug Pricing" at bounding box center [462, 578] width 104 height 26
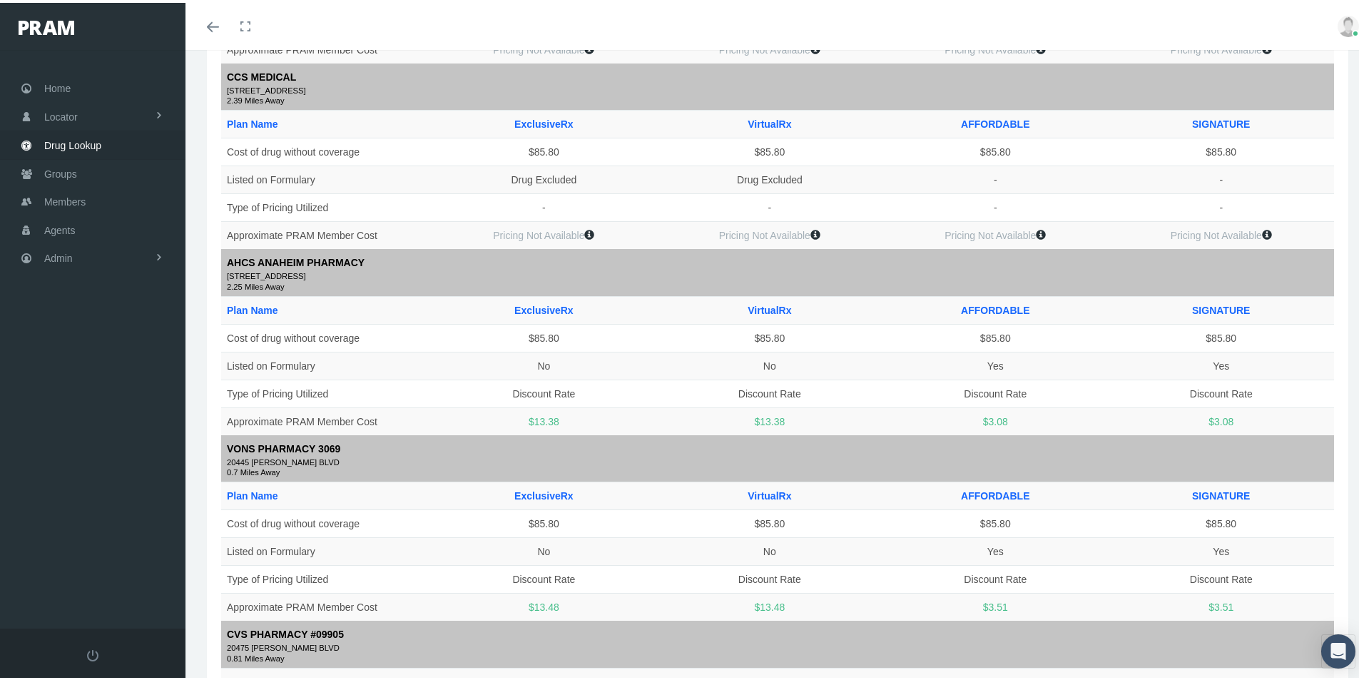
scroll to position [642, 0]
